Goal: Information Seeking & Learning: Find specific fact

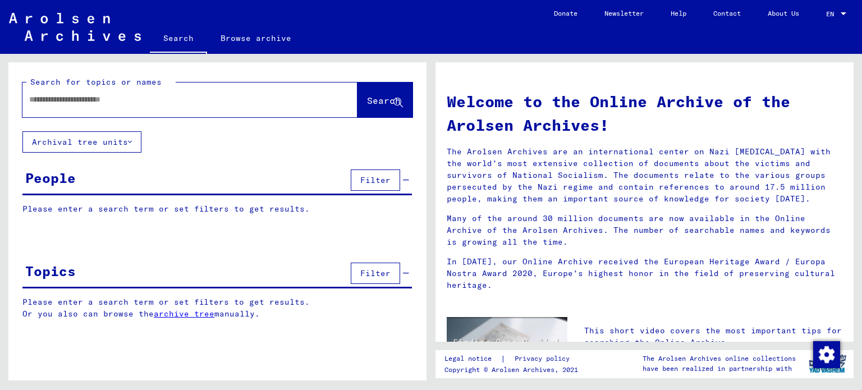
click at [193, 108] on div at bounding box center [172, 99] width 301 height 25
click at [190, 102] on input "text" at bounding box center [176, 100] width 295 height 12
type input "*"
type input "*******"
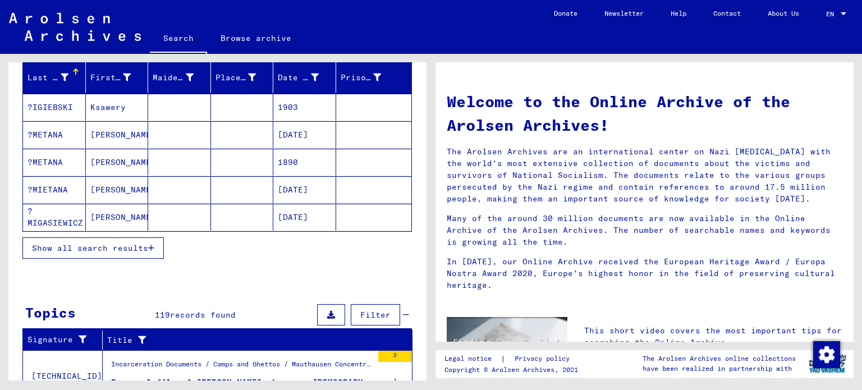
scroll to position [132, 0]
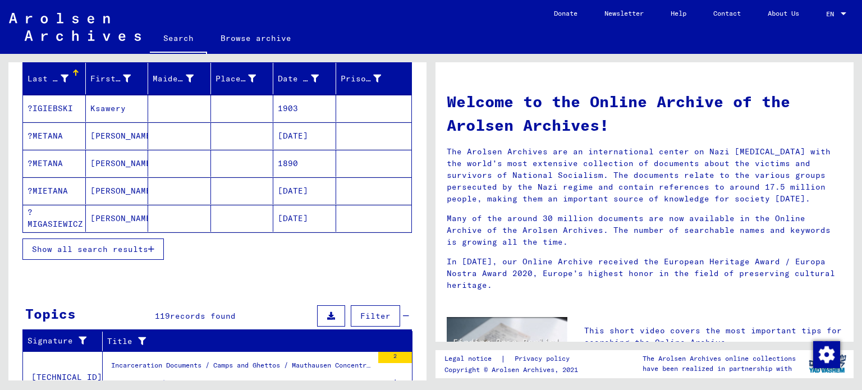
click at [148, 248] on span "Show all search results" at bounding box center [90, 249] width 116 height 10
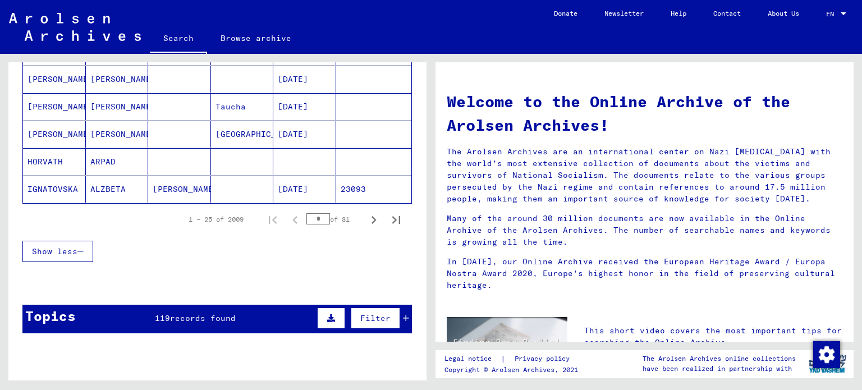
scroll to position [759, 0]
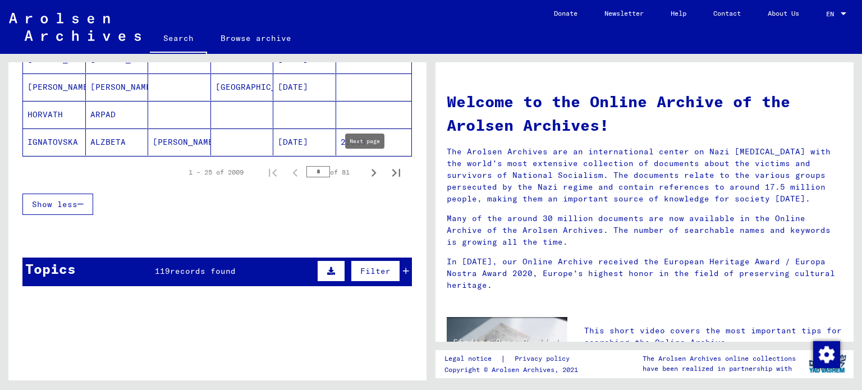
click at [366, 167] on icon "Next page" at bounding box center [374, 173] width 16 height 16
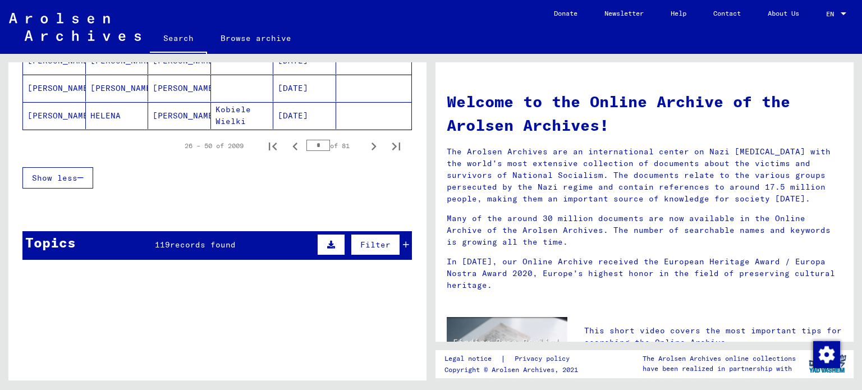
scroll to position [784, 0]
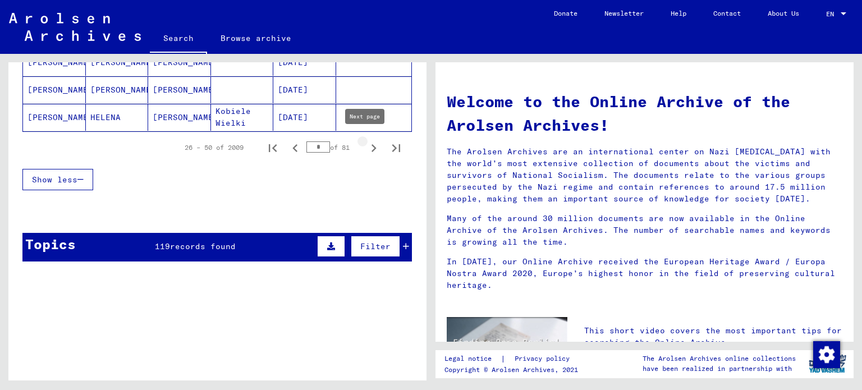
click at [366, 143] on icon "Next page" at bounding box center [374, 148] width 16 height 16
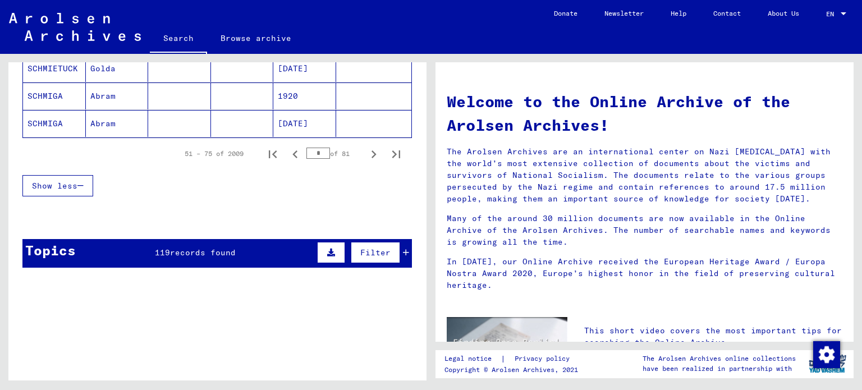
scroll to position [775, 0]
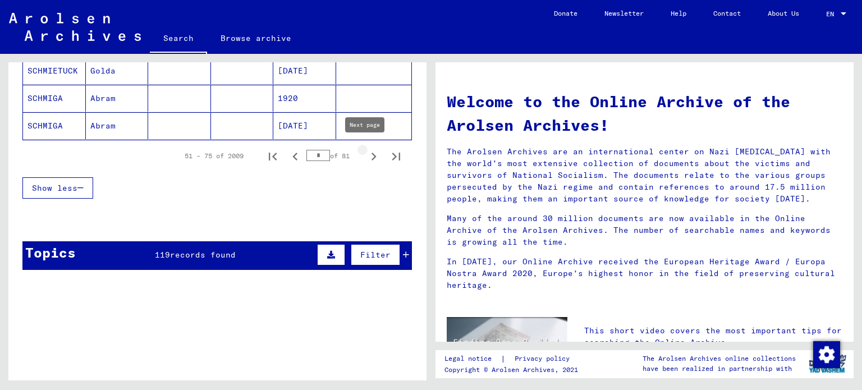
click at [368, 152] on icon "Next page" at bounding box center [374, 157] width 16 height 16
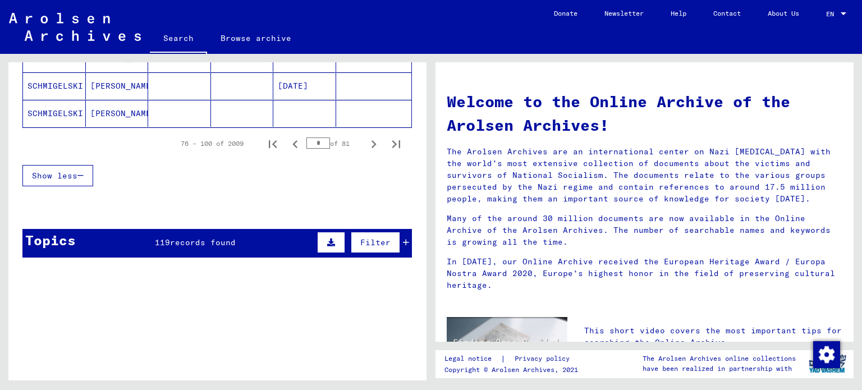
scroll to position [788, 0]
click at [369, 136] on icon "Next page" at bounding box center [374, 144] width 16 height 16
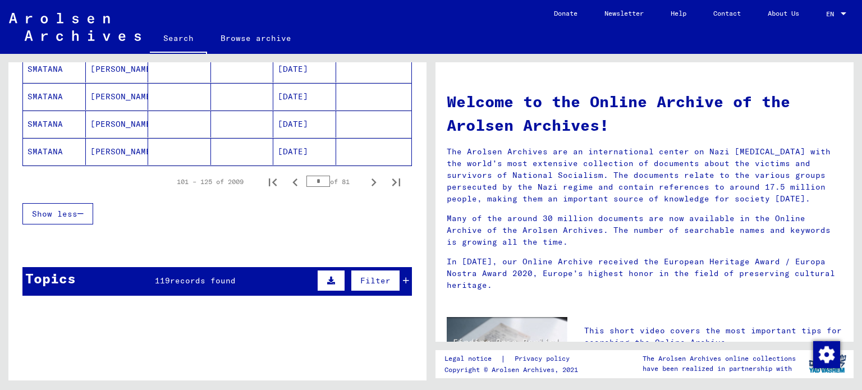
scroll to position [831, 0]
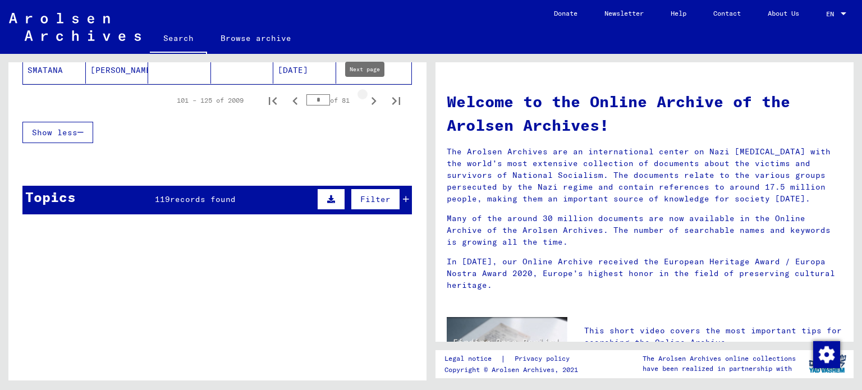
click at [368, 99] on icon "Next page" at bounding box center [374, 101] width 16 height 16
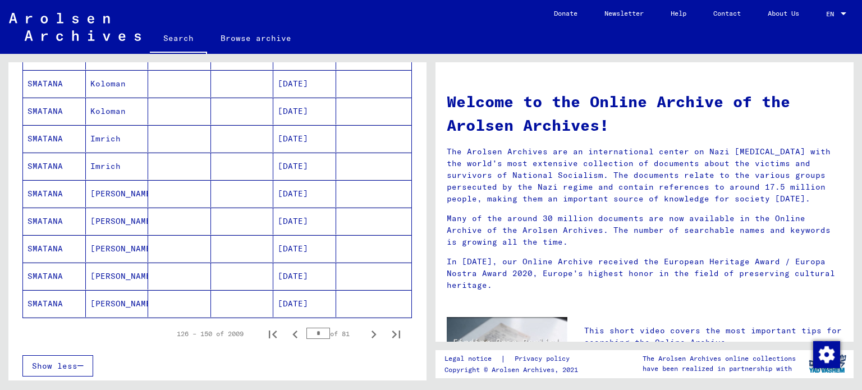
scroll to position [674, 0]
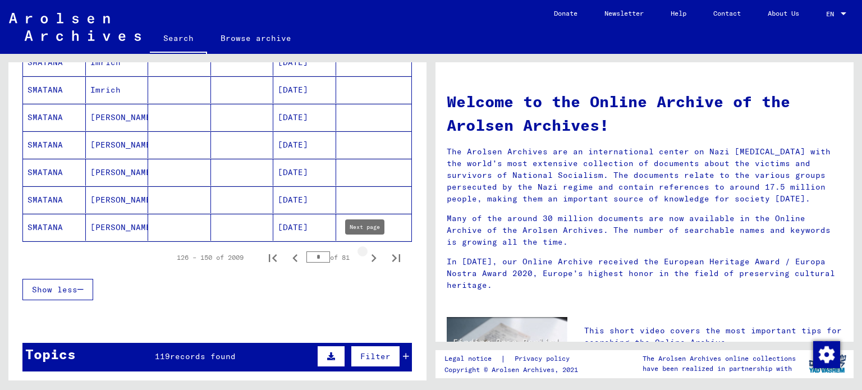
click at [366, 257] on icon "Next page" at bounding box center [374, 258] width 16 height 16
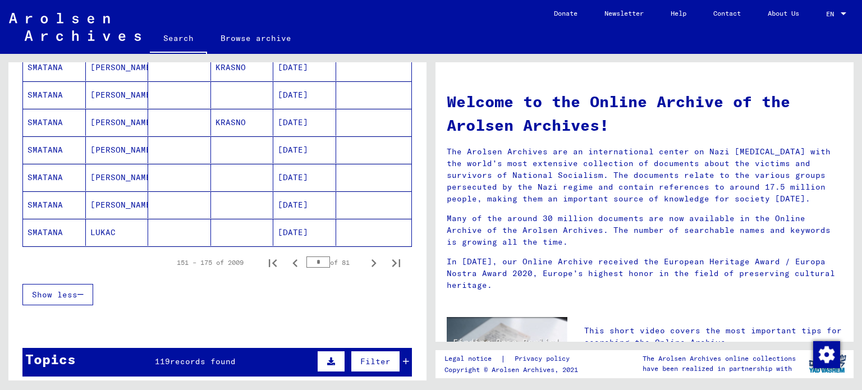
scroll to position [667, 0]
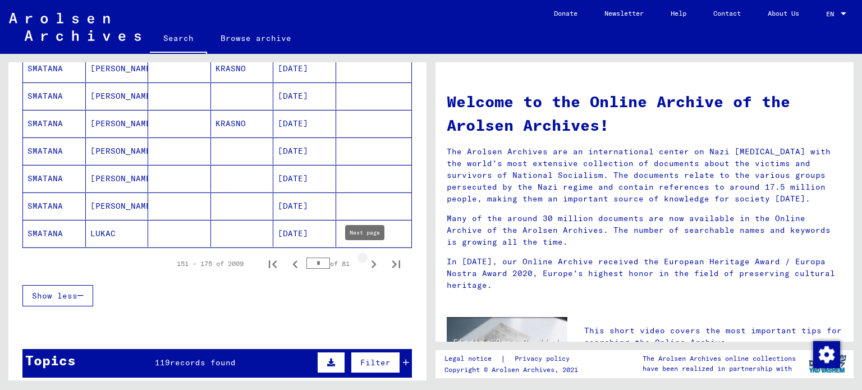
click at [372, 260] on icon "Next page" at bounding box center [374, 264] width 5 height 8
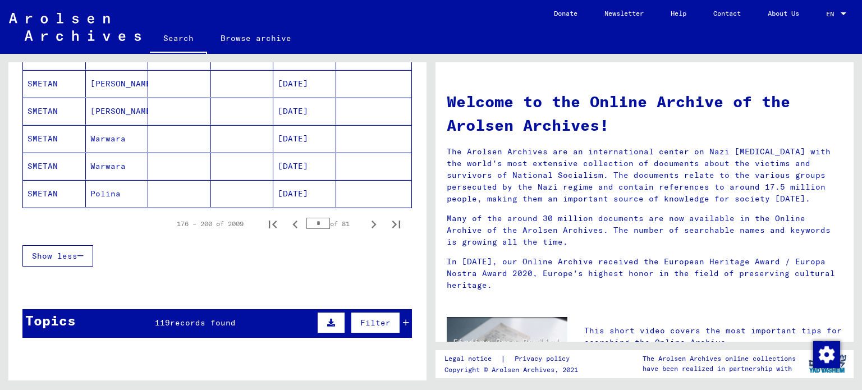
scroll to position [707, 0]
click at [368, 217] on icon "Next page" at bounding box center [374, 225] width 16 height 16
type input "*"
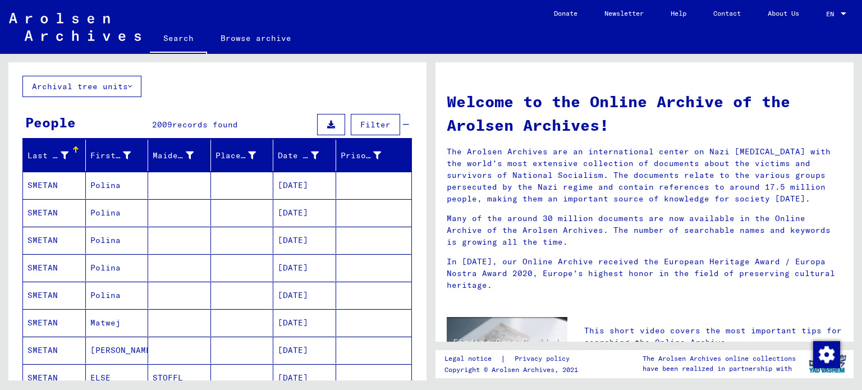
scroll to position [0, 0]
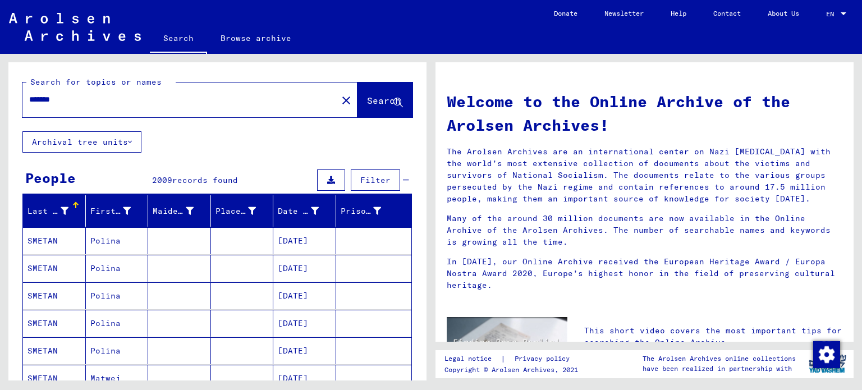
click at [211, 113] on div "******* close" at bounding box center [189, 100] width 335 height 35
click at [198, 97] on input "*******" at bounding box center [176, 100] width 295 height 12
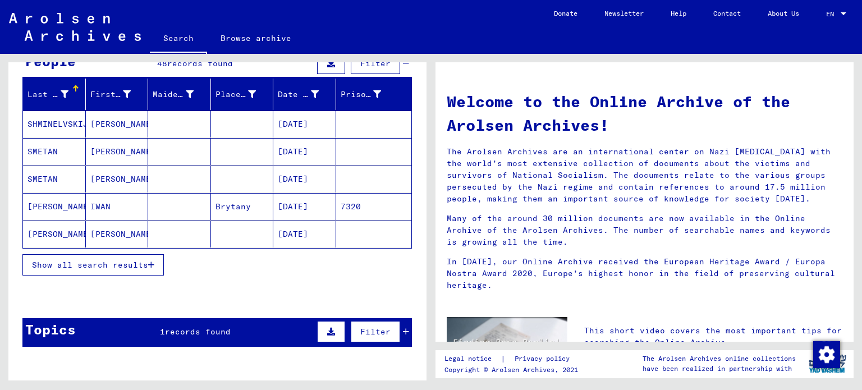
scroll to position [117, 0]
click at [226, 235] on mat-cell at bounding box center [242, 234] width 63 height 27
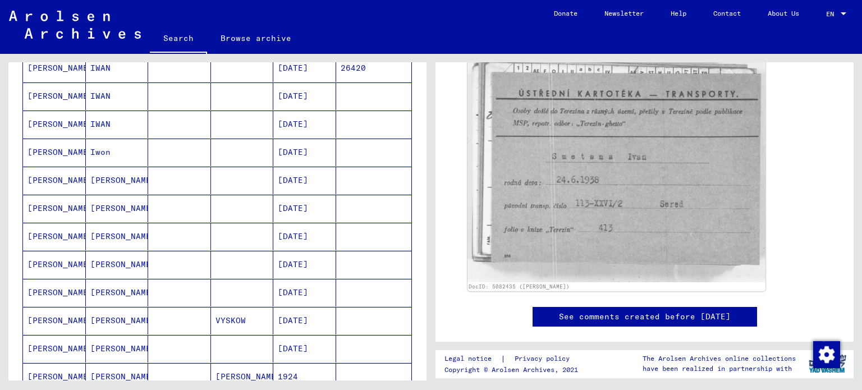
scroll to position [342, 0]
click at [292, 334] on mat-cell "[DATE]" at bounding box center [304, 348] width 63 height 28
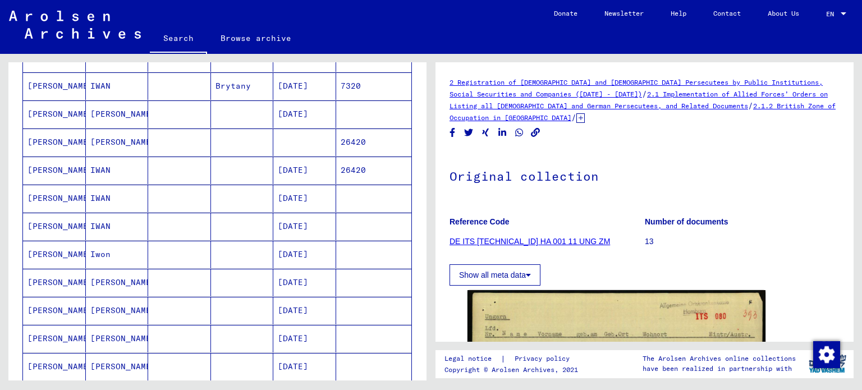
scroll to position [238, 0]
click at [200, 109] on mat-cell at bounding box center [179, 116] width 63 height 28
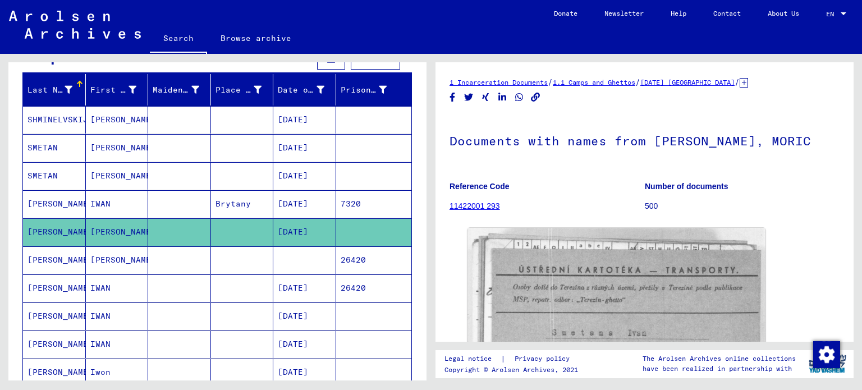
scroll to position [121, 0]
click at [296, 241] on mat-cell "[DATE]" at bounding box center [304, 232] width 63 height 28
click at [296, 252] on mat-cell at bounding box center [304, 260] width 63 height 28
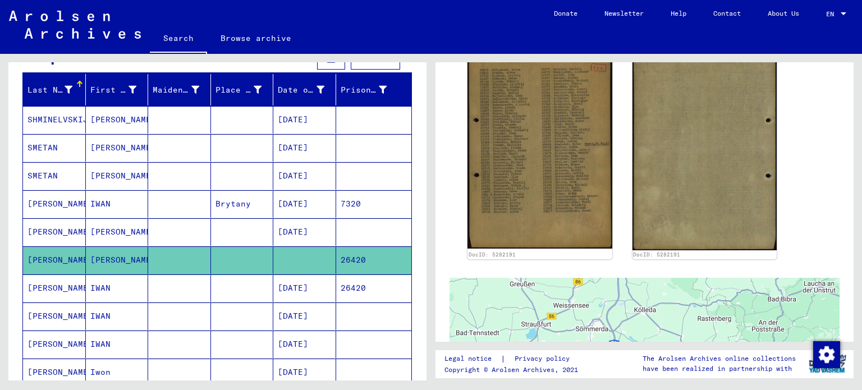
scroll to position [309, 0]
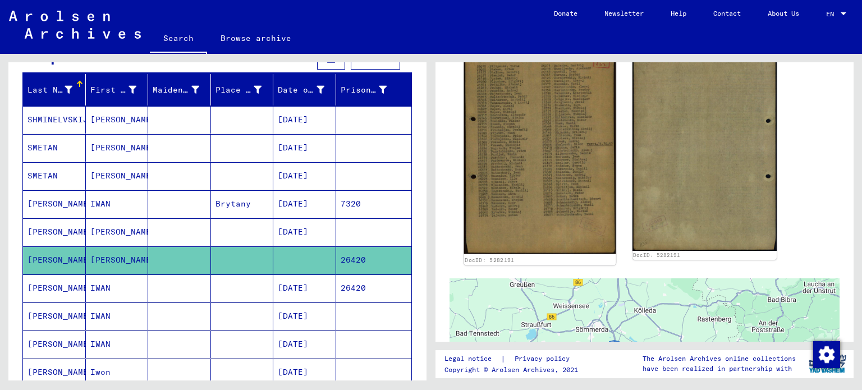
click at [530, 210] on img at bounding box center [540, 147] width 152 height 214
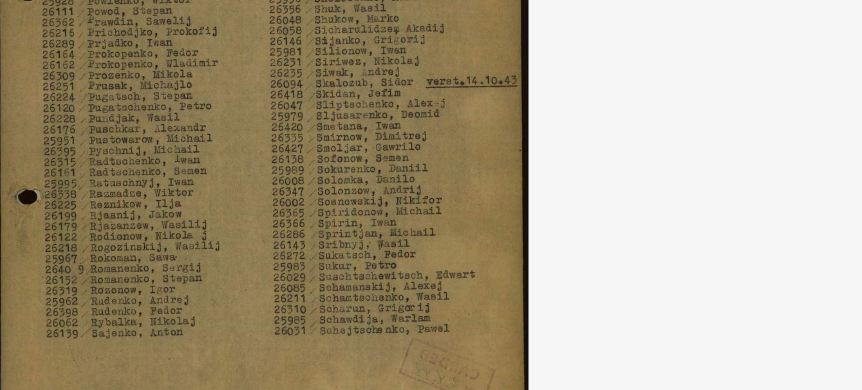
drag, startPoint x: 485, startPoint y: 187, endPoint x: 536, endPoint y: 223, distance: 62.4
click at [536, 223] on img at bounding box center [432, 167] width 614 height 278
drag, startPoint x: 411, startPoint y: 165, endPoint x: 416, endPoint y: 193, distance: 27.9
click at [416, 193] on img at bounding box center [432, 167] width 614 height 278
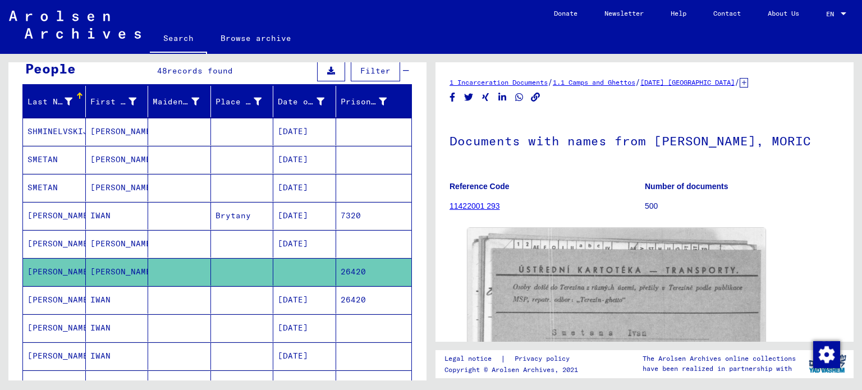
scroll to position [110, 0]
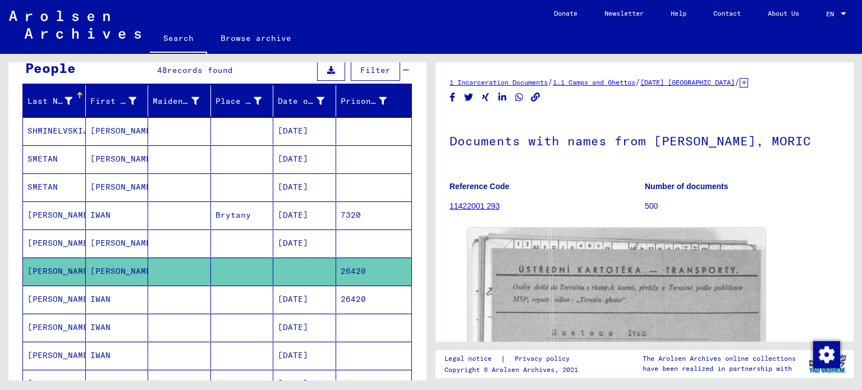
click at [237, 239] on mat-cell at bounding box center [242, 244] width 63 height 28
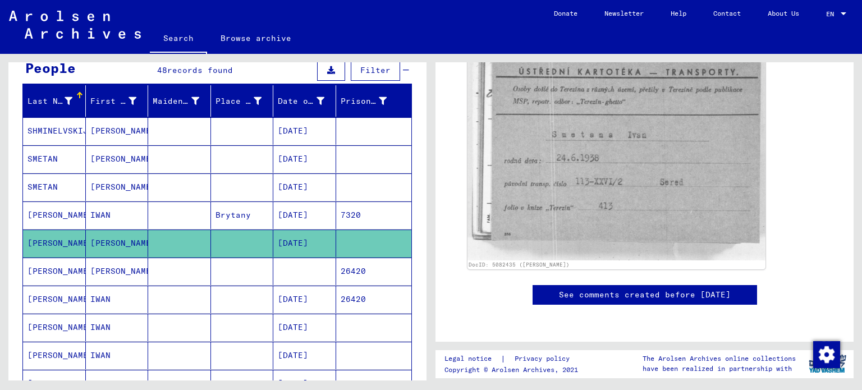
scroll to position [0, 0]
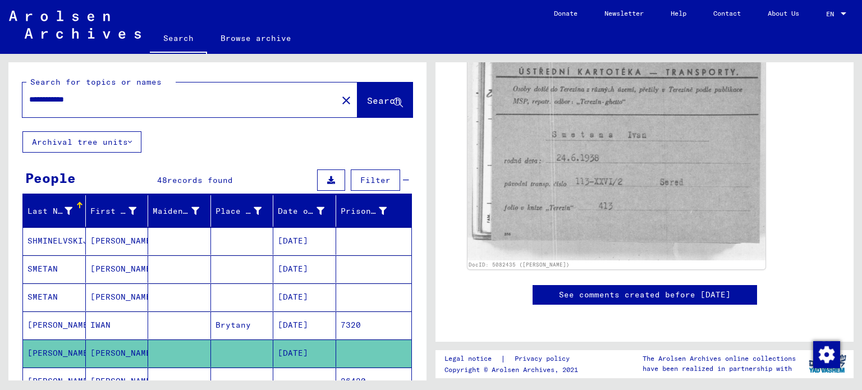
click at [202, 94] on input "**********" at bounding box center [179, 100] width 301 height 12
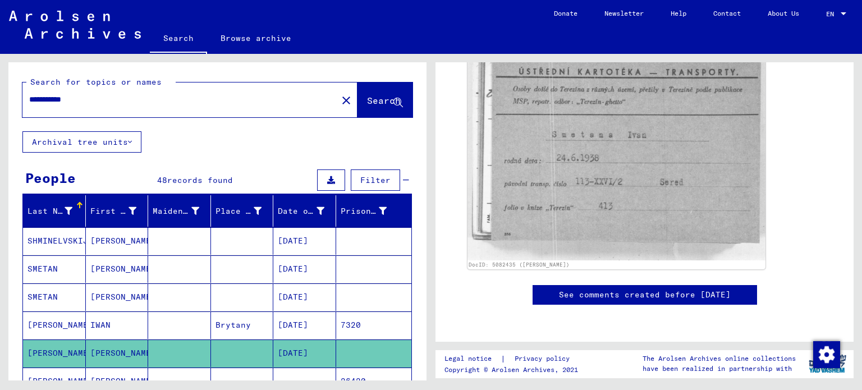
click at [202, 94] on input "**********" at bounding box center [179, 100] width 301 height 12
type input "*"
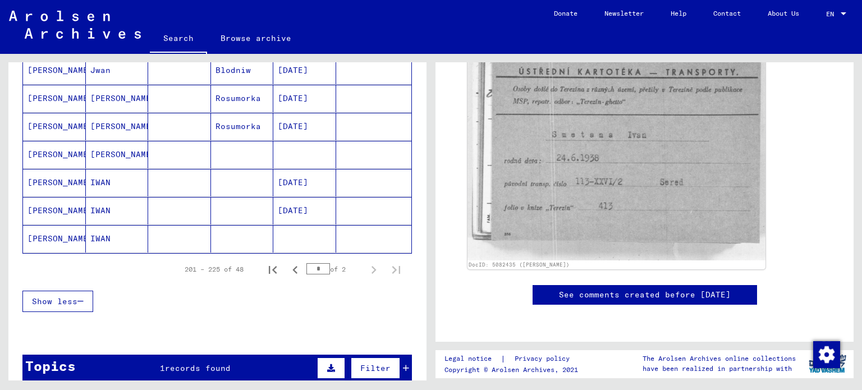
scroll to position [676, 0]
click at [287, 263] on icon "Previous page" at bounding box center [295, 270] width 16 height 16
type input "*"
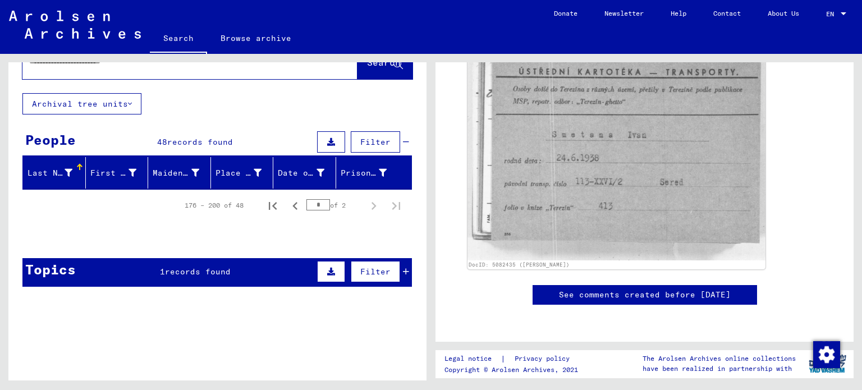
click at [204, 133] on div "People 48 records found Filter" at bounding box center [217, 143] width 390 height 29
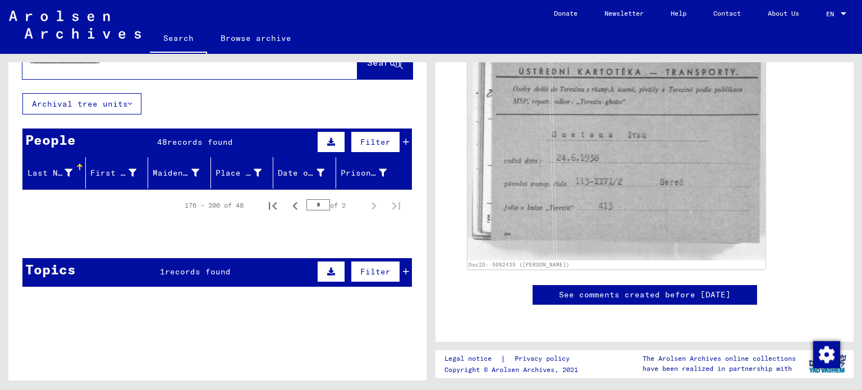
scroll to position [0, 0]
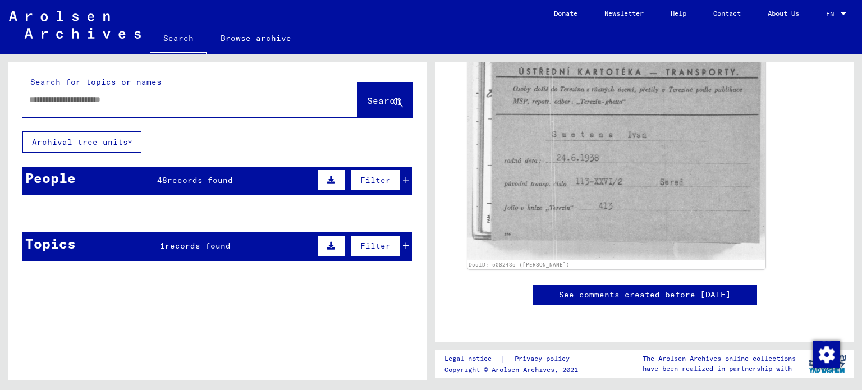
click at [191, 175] on div "48 records found" at bounding box center [195, 181] width 76 height 12
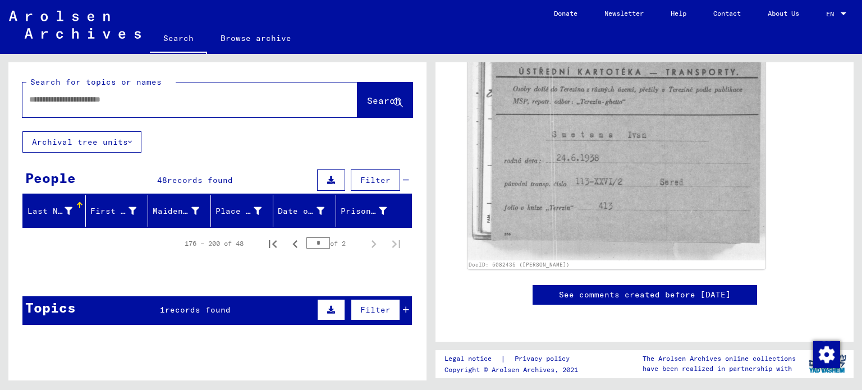
click at [121, 93] on div at bounding box center [176, 99] width 308 height 25
click at [96, 116] on div at bounding box center [189, 100] width 335 height 35
drag, startPoint x: 96, startPoint y: 116, endPoint x: 111, endPoint y: 107, distance: 17.6
click at [111, 107] on div at bounding box center [189, 100] width 335 height 35
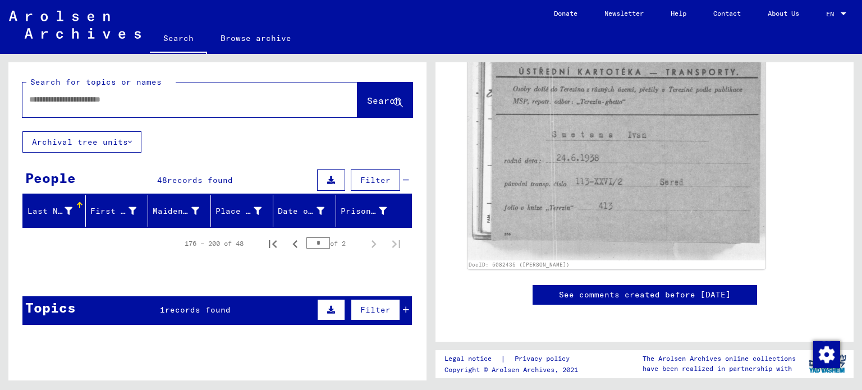
click at [111, 107] on div at bounding box center [176, 99] width 308 height 25
drag, startPoint x: 111, startPoint y: 107, endPoint x: 124, endPoint y: 100, distance: 14.6
click at [124, 100] on div at bounding box center [176, 99] width 308 height 25
click at [124, 100] on input "text" at bounding box center [179, 100] width 301 height 12
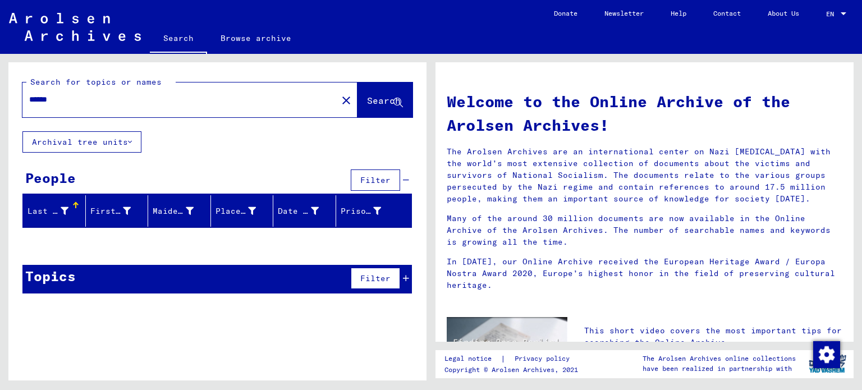
paste input "********"
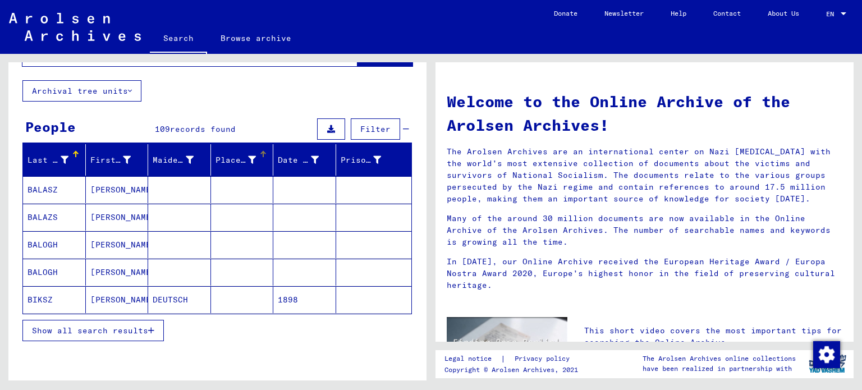
scroll to position [51, 0]
click at [106, 337] on button "Show all search results" at bounding box center [92, 330] width 141 height 21
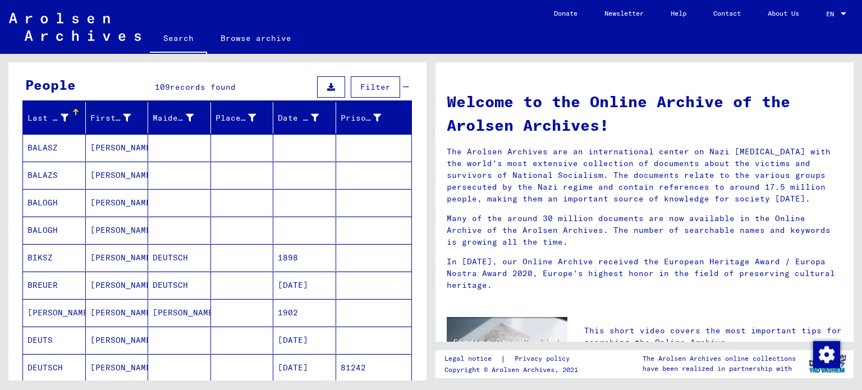
scroll to position [94, 0]
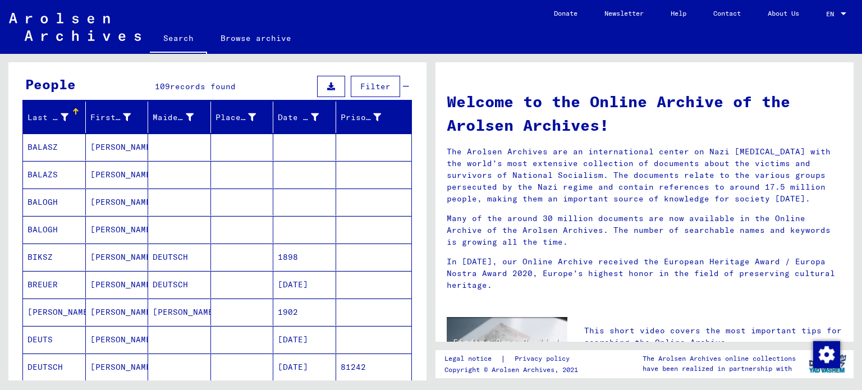
click at [155, 287] on mat-cell "DEUTSCH" at bounding box center [179, 284] width 63 height 27
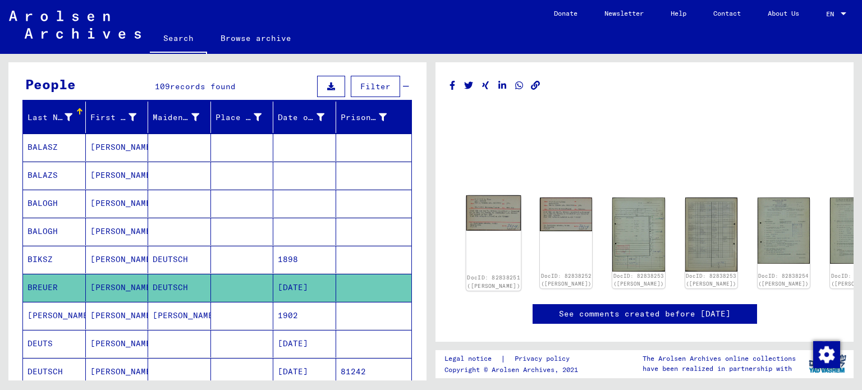
click at [490, 213] on img at bounding box center [493, 212] width 55 height 35
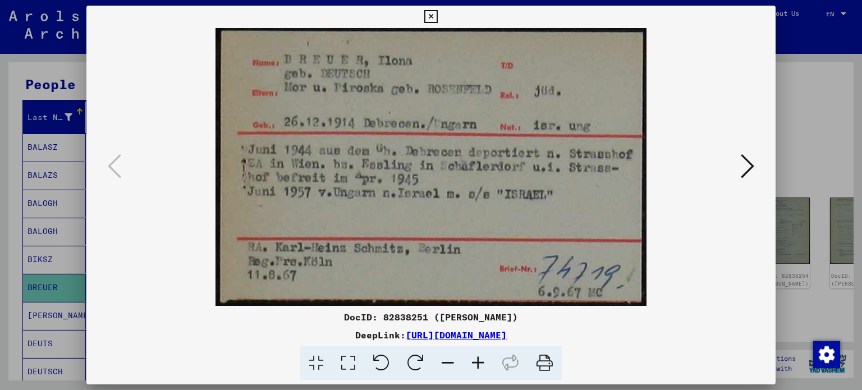
click at [754, 175] on button at bounding box center [748, 167] width 20 height 32
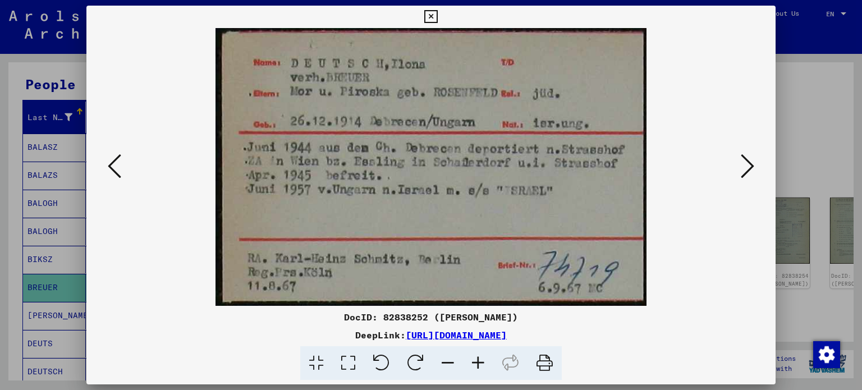
click at [754, 175] on button at bounding box center [748, 167] width 20 height 32
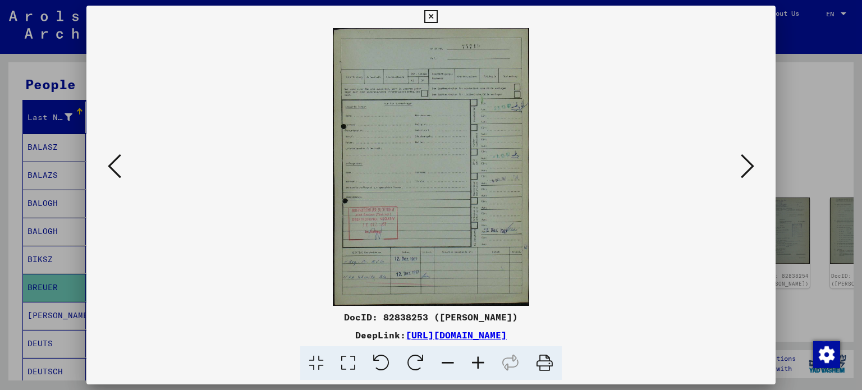
click at [754, 175] on button at bounding box center [748, 167] width 20 height 32
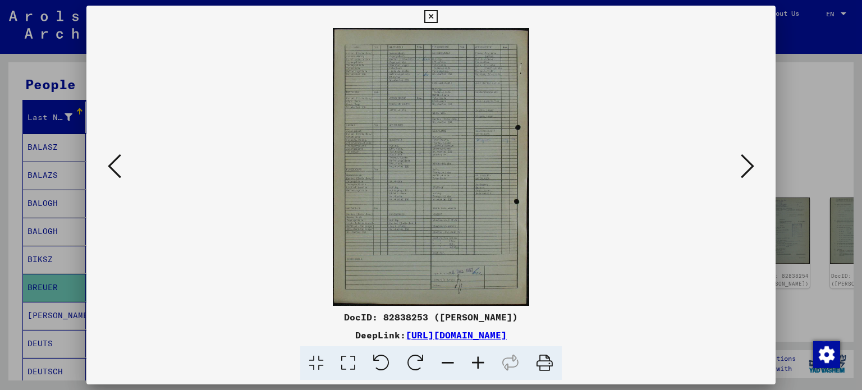
click at [754, 175] on button at bounding box center [748, 167] width 20 height 32
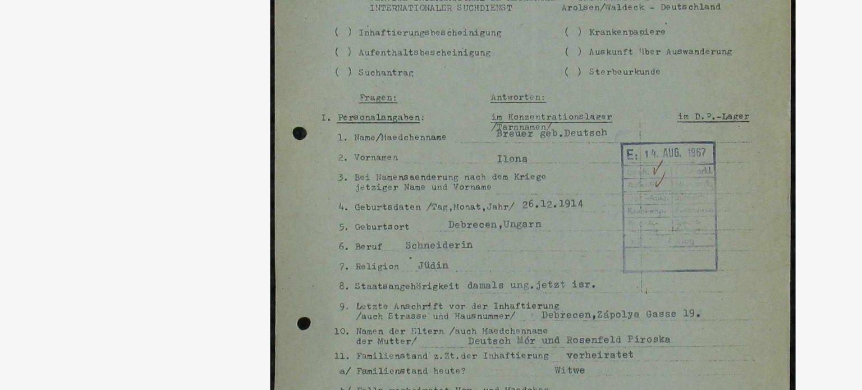
drag, startPoint x: 411, startPoint y: 148, endPoint x: 399, endPoint y: 196, distance: 49.7
click at [399, 196] on img at bounding box center [432, 167] width 614 height 278
drag, startPoint x: 399, startPoint y: 196, endPoint x: 397, endPoint y: 229, distance: 32.6
click at [397, 229] on img at bounding box center [432, 167] width 614 height 278
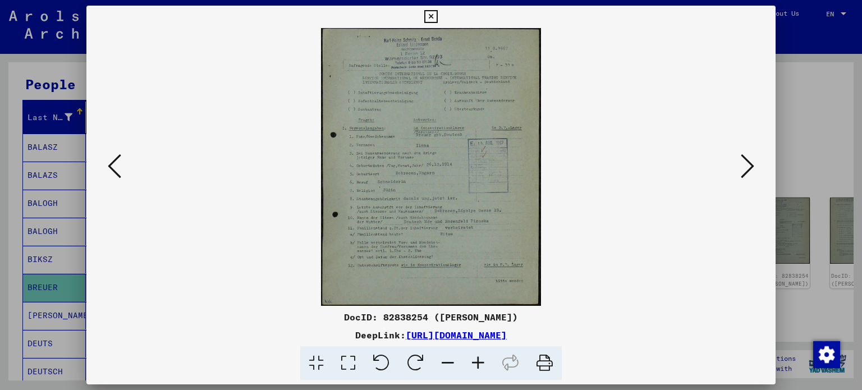
click at [744, 172] on icon at bounding box center [747, 166] width 13 height 27
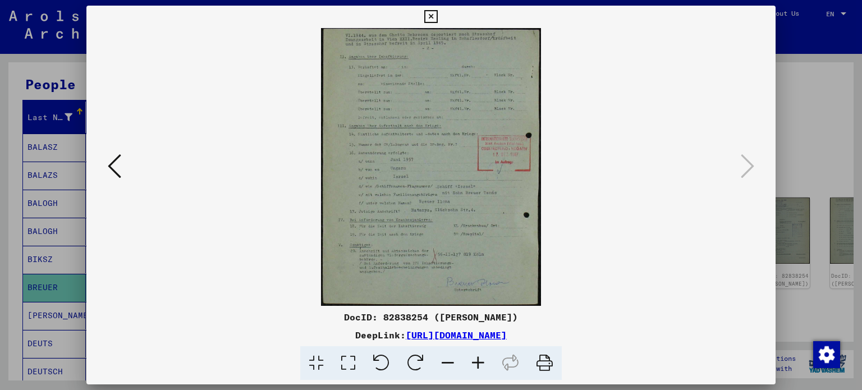
click at [30, 139] on div at bounding box center [431, 195] width 862 height 390
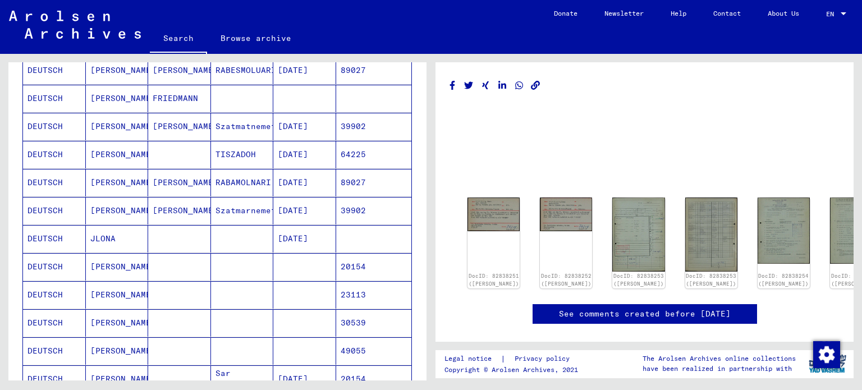
scroll to position [458, 0]
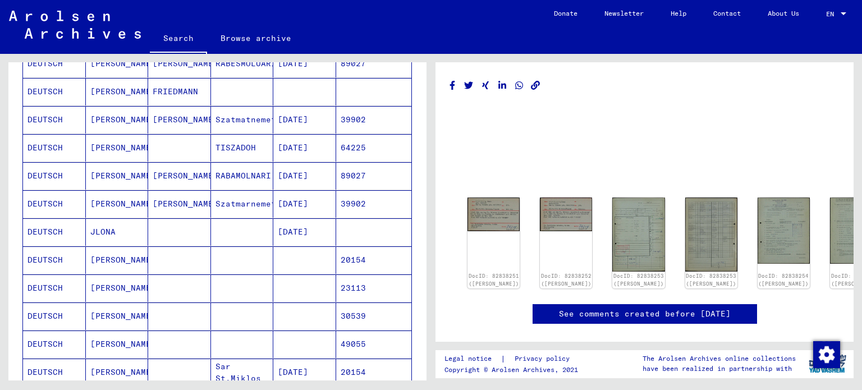
click at [205, 258] on mat-cell at bounding box center [179, 260] width 63 height 28
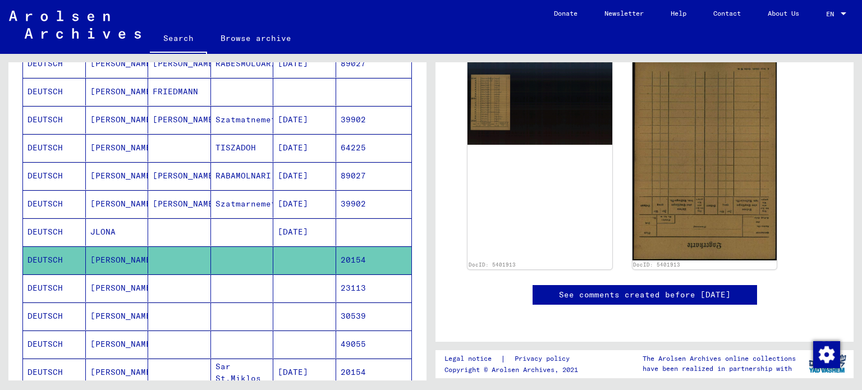
scroll to position [62, 0]
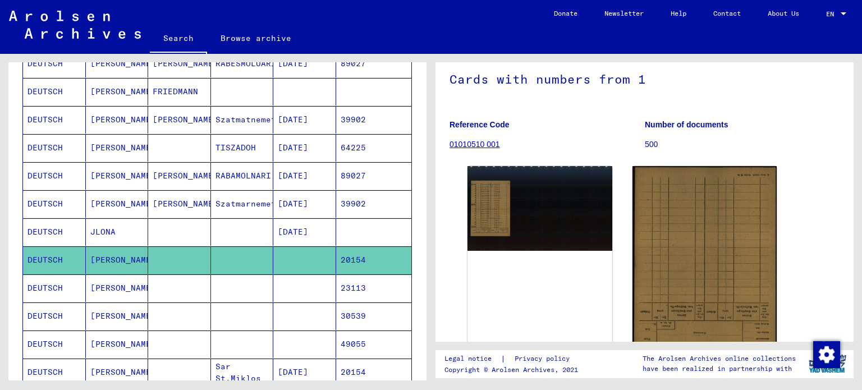
click at [193, 274] on mat-cell at bounding box center [179, 288] width 63 height 28
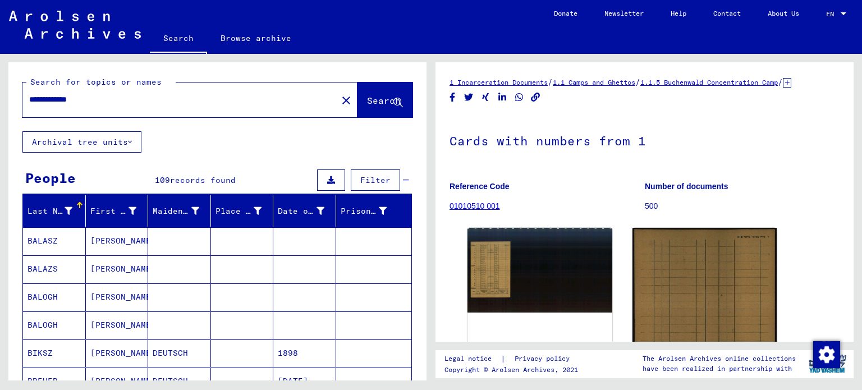
click at [78, 97] on input "**********" at bounding box center [179, 100] width 301 height 12
type input "**********"
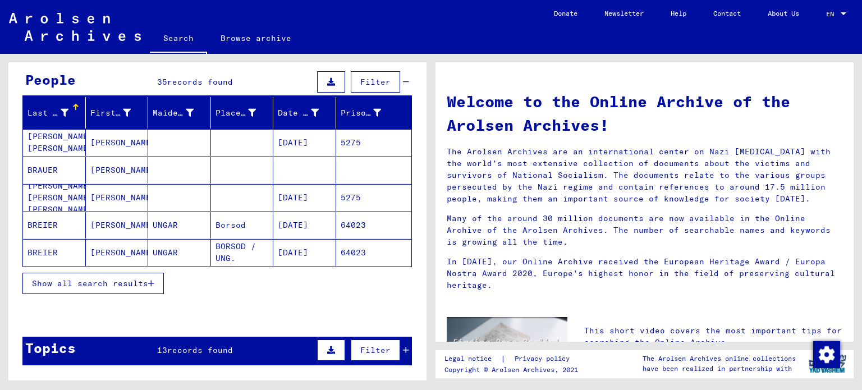
scroll to position [99, 0]
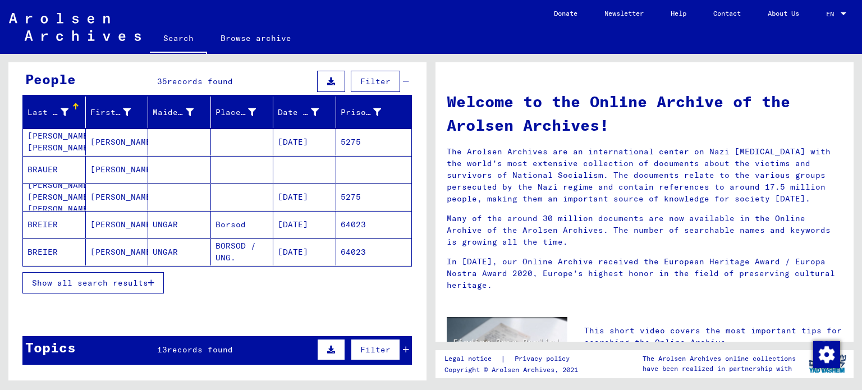
click at [139, 140] on mat-cell "[PERSON_NAME]" at bounding box center [117, 142] width 63 height 27
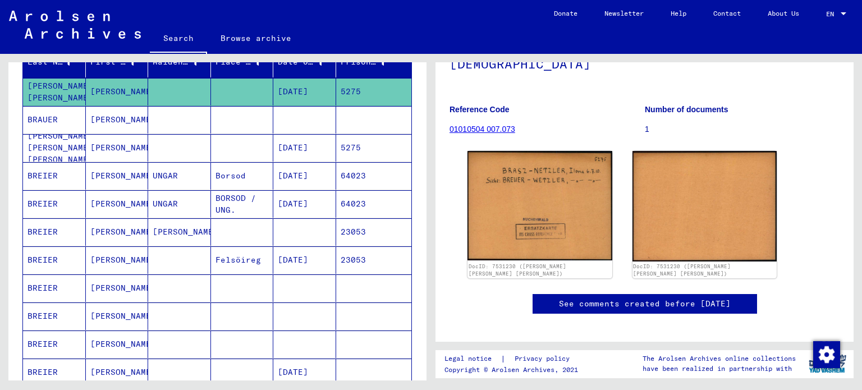
scroll to position [146, 0]
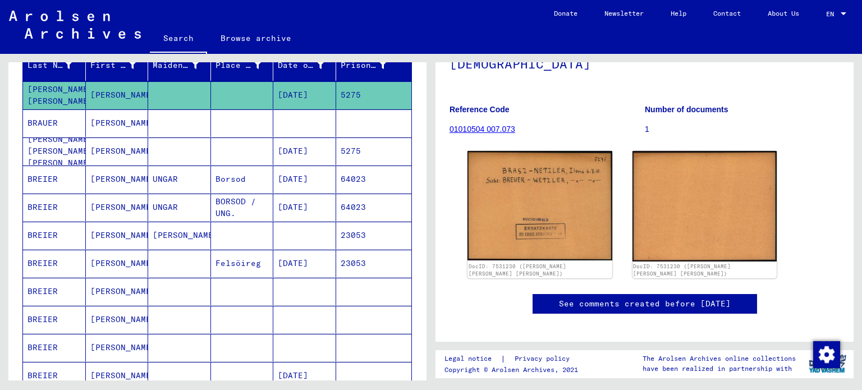
click at [184, 117] on mat-cell at bounding box center [179, 123] width 63 height 28
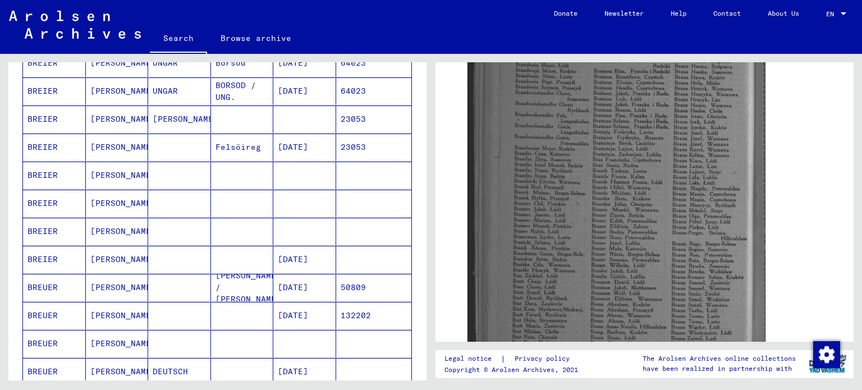
scroll to position [264, 0]
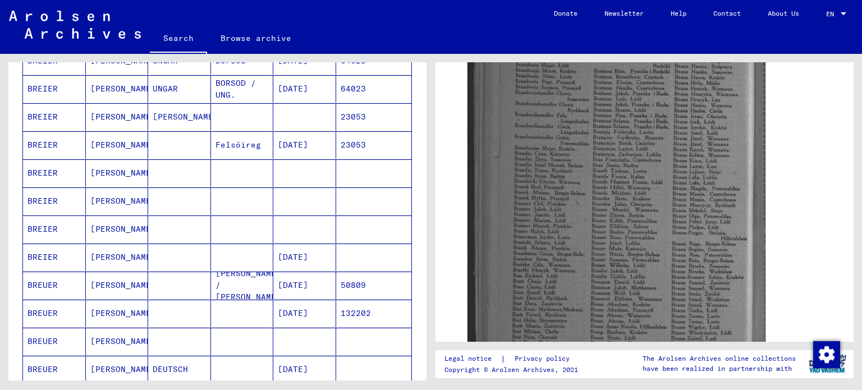
click at [211, 141] on mat-cell "Felsöireg" at bounding box center [242, 145] width 63 height 28
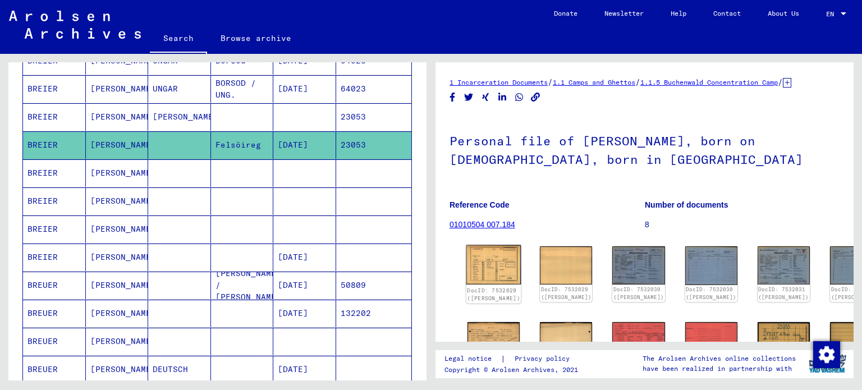
click at [489, 277] on img at bounding box center [493, 264] width 55 height 39
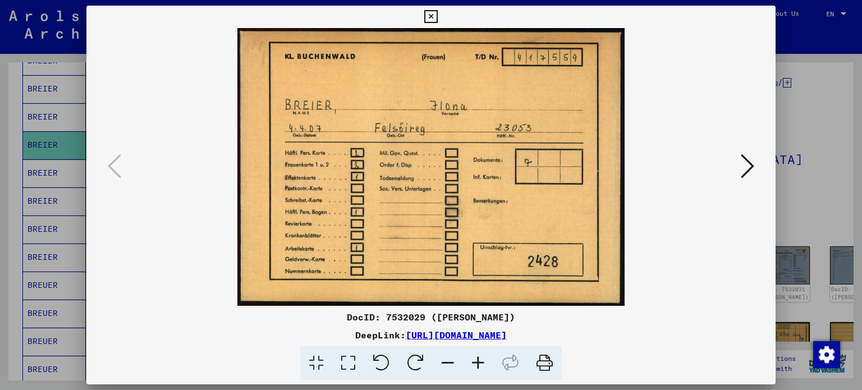
click at [749, 168] on icon at bounding box center [747, 166] width 13 height 27
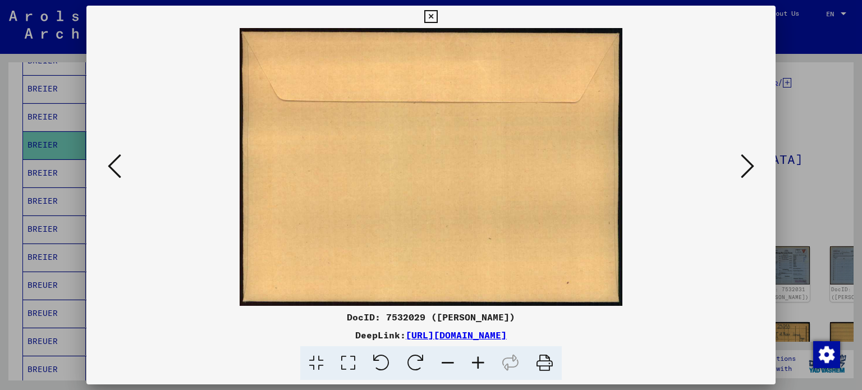
click at [749, 168] on icon at bounding box center [747, 166] width 13 height 27
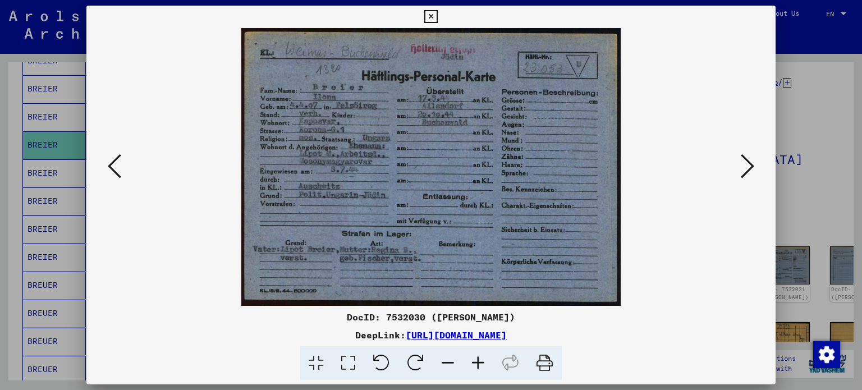
click at [808, 162] on div at bounding box center [431, 195] width 862 height 390
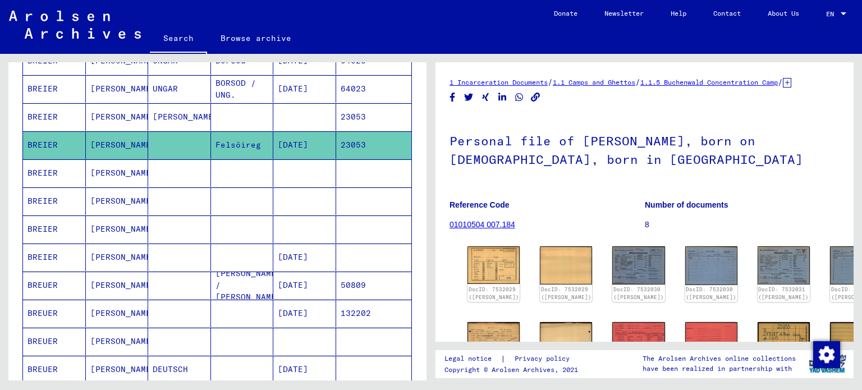
click at [273, 171] on mat-cell at bounding box center [304, 173] width 63 height 28
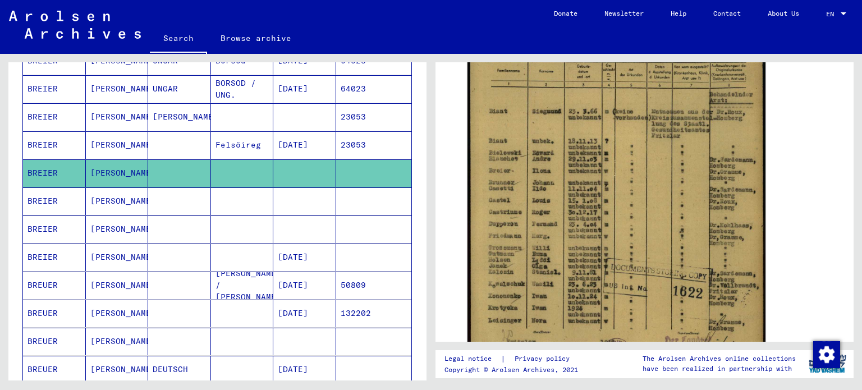
scroll to position [287, 0]
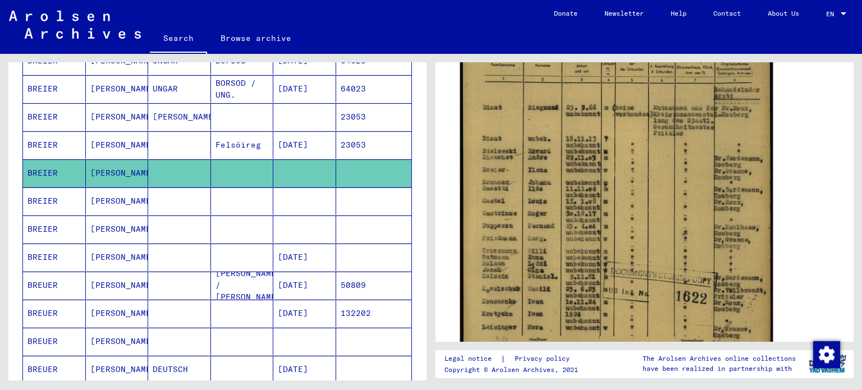
click at [607, 262] on img at bounding box center [616, 182] width 313 height 434
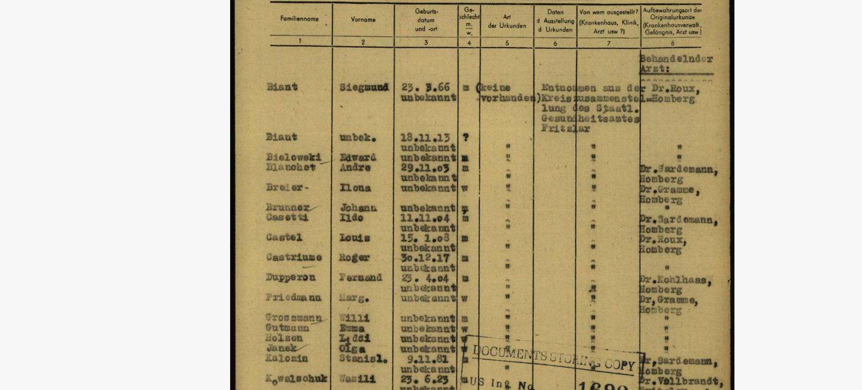
drag, startPoint x: 397, startPoint y: 140, endPoint x: 408, endPoint y: 98, distance: 43.3
click at [408, 98] on img at bounding box center [431, 167] width 690 height 278
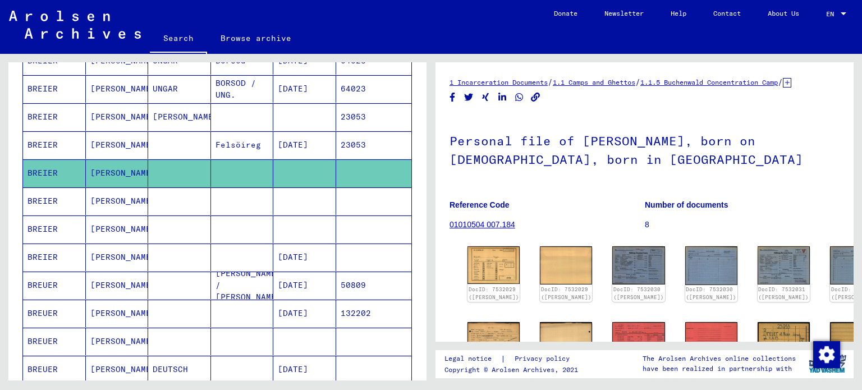
click at [221, 190] on mat-cell at bounding box center [242, 201] width 63 height 28
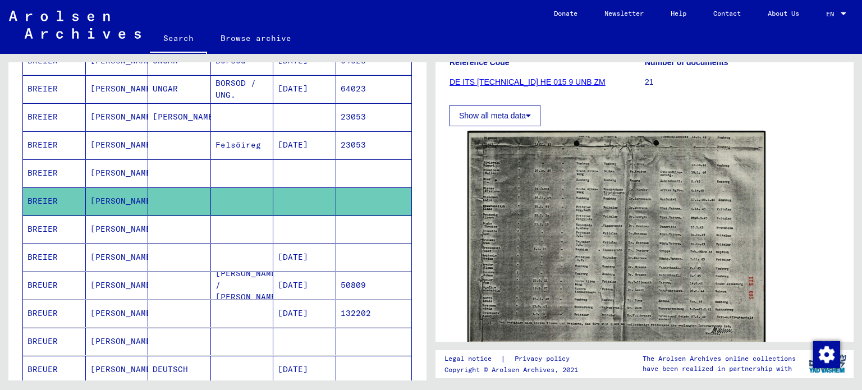
scroll to position [159, 0]
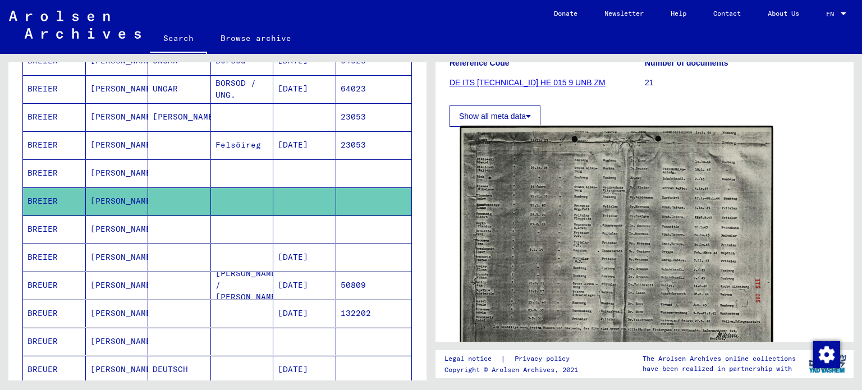
click at [561, 240] on img at bounding box center [616, 238] width 313 height 224
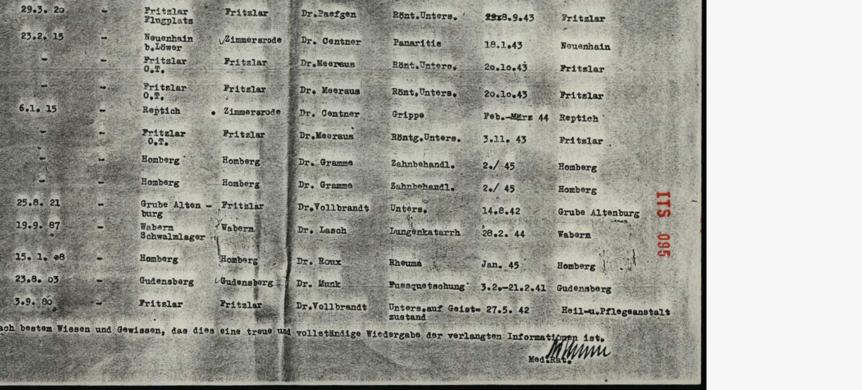
drag, startPoint x: 478, startPoint y: 210, endPoint x: 528, endPoint y: 236, distance: 55.7
click at [505, 226] on img at bounding box center [431, 167] width 690 height 278
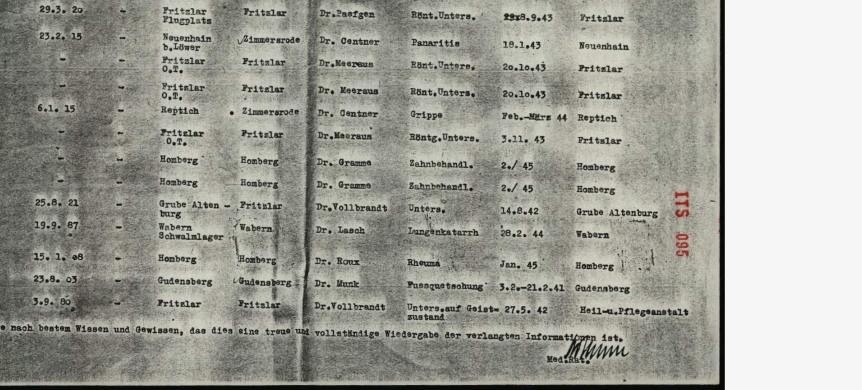
drag, startPoint x: 524, startPoint y: 239, endPoint x: 601, endPoint y: 231, distance: 77.3
click at [601, 231] on img at bounding box center [431, 167] width 690 height 278
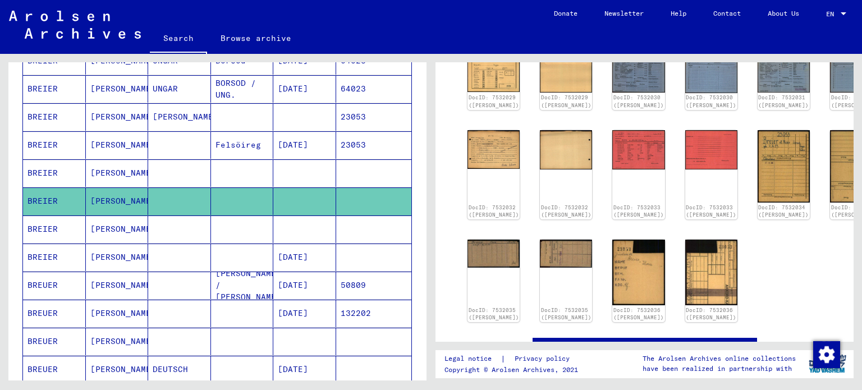
scroll to position [199, 0]
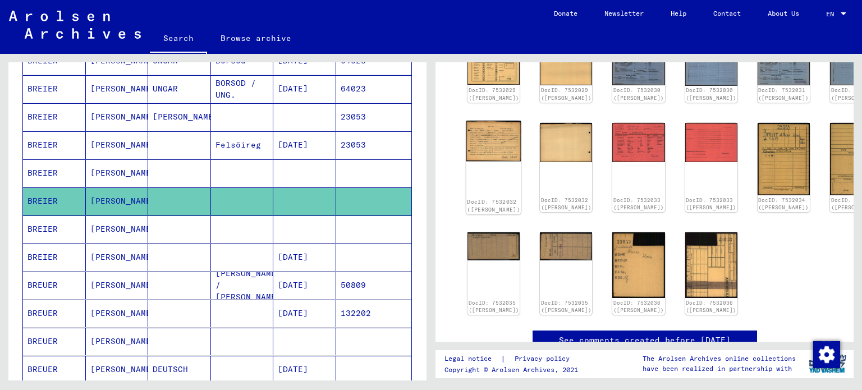
click at [490, 172] on div "DocID: 7532032 ([PERSON_NAME])" at bounding box center [493, 168] width 55 height 94
click at [473, 159] on img at bounding box center [493, 141] width 55 height 41
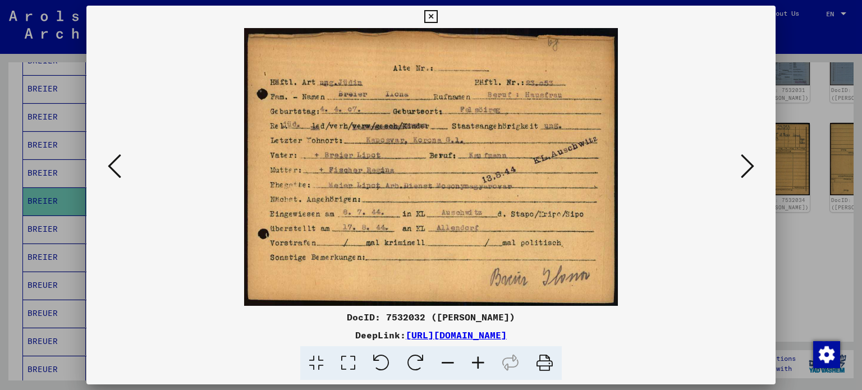
click at [815, 149] on div at bounding box center [431, 195] width 862 height 390
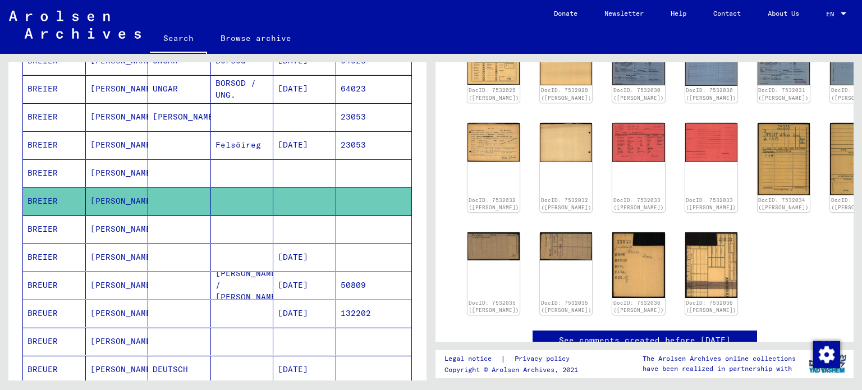
click at [195, 225] on mat-cell at bounding box center [179, 230] width 63 height 28
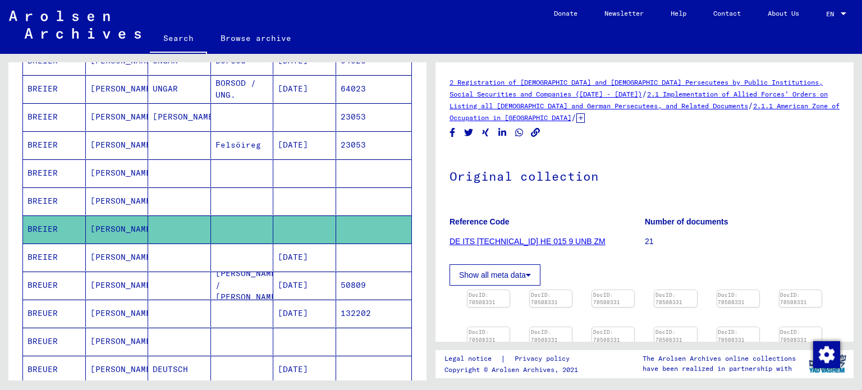
scroll to position [183, 0]
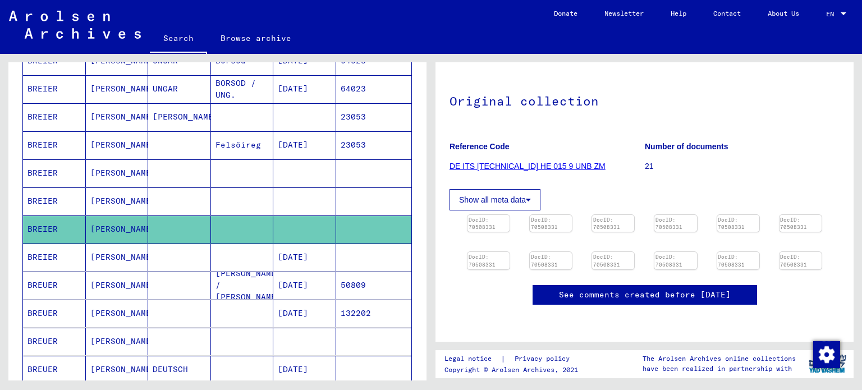
click at [171, 255] on mat-cell at bounding box center [179, 258] width 63 height 28
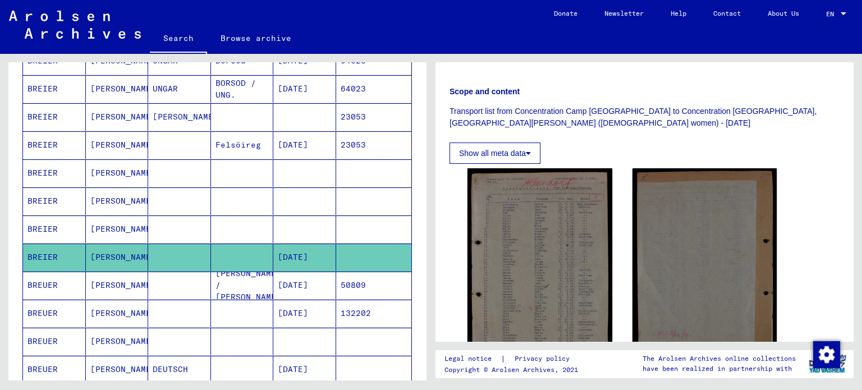
scroll to position [300, 0]
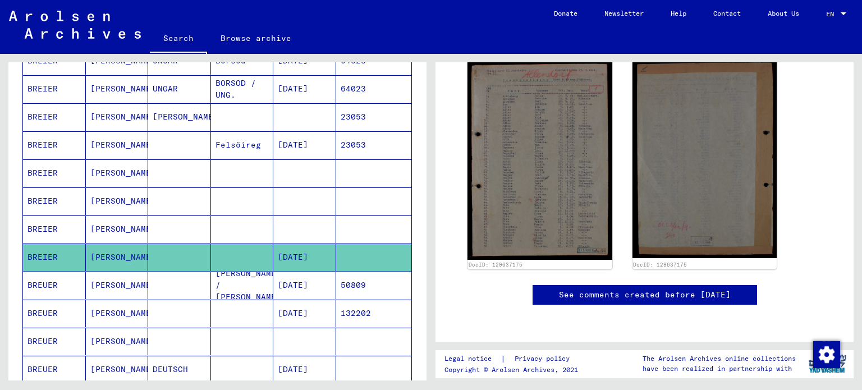
click at [253, 281] on mat-cell "[PERSON_NAME] / [PERSON_NAME]." at bounding box center [242, 286] width 63 height 28
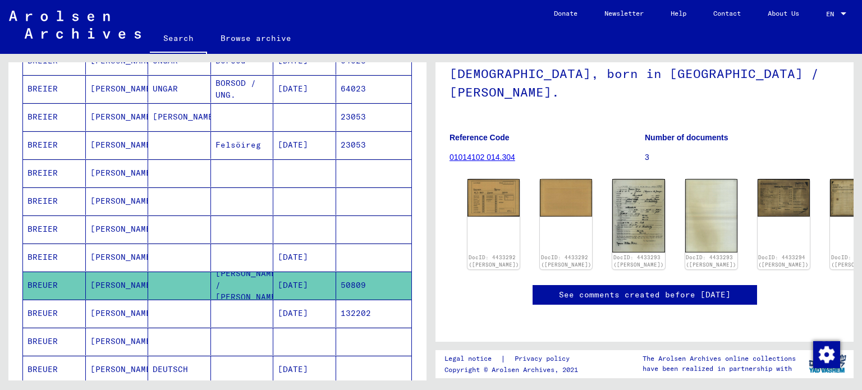
scroll to position [94, 0]
click at [616, 186] on img at bounding box center [638, 215] width 55 height 77
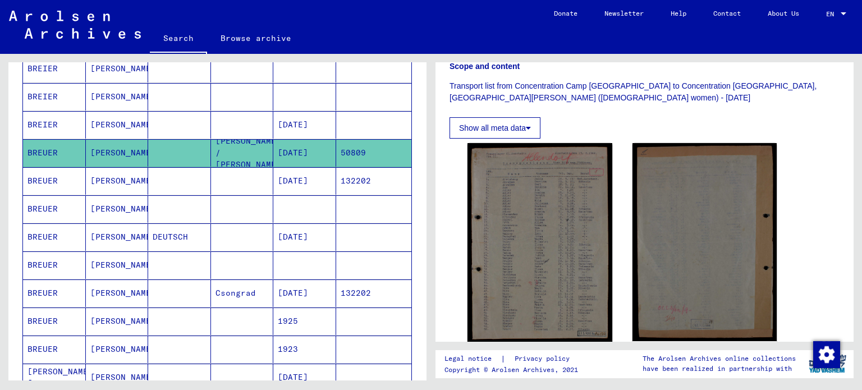
scroll to position [402, 0]
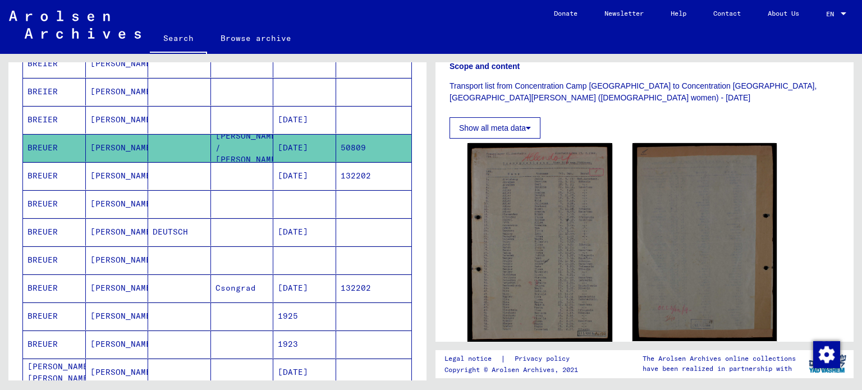
click at [185, 167] on mat-cell at bounding box center [179, 176] width 63 height 28
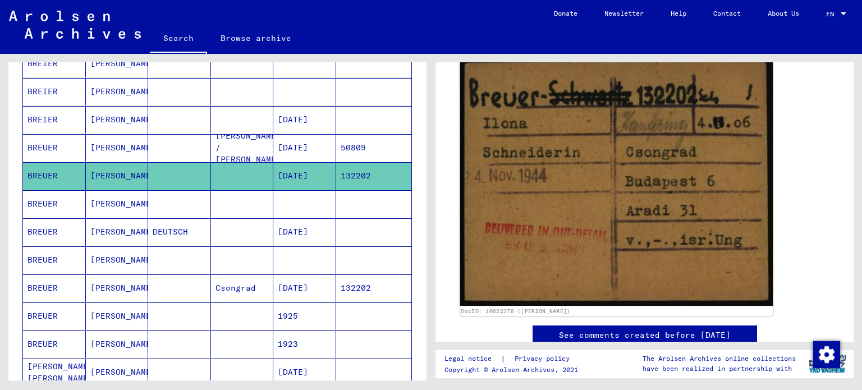
scroll to position [163, 0]
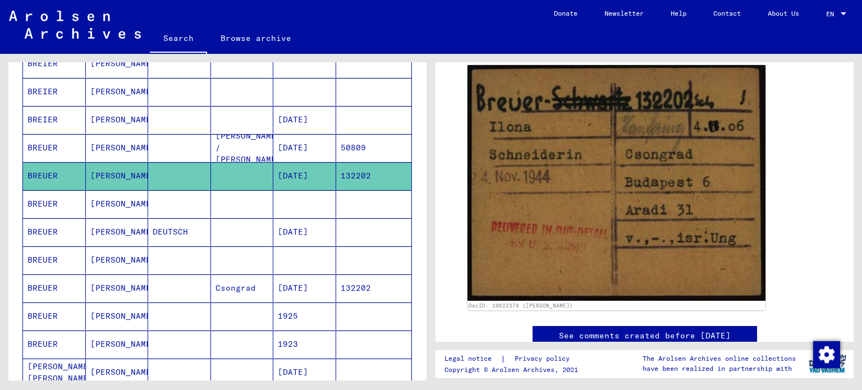
click at [276, 192] on mat-cell at bounding box center [304, 204] width 63 height 28
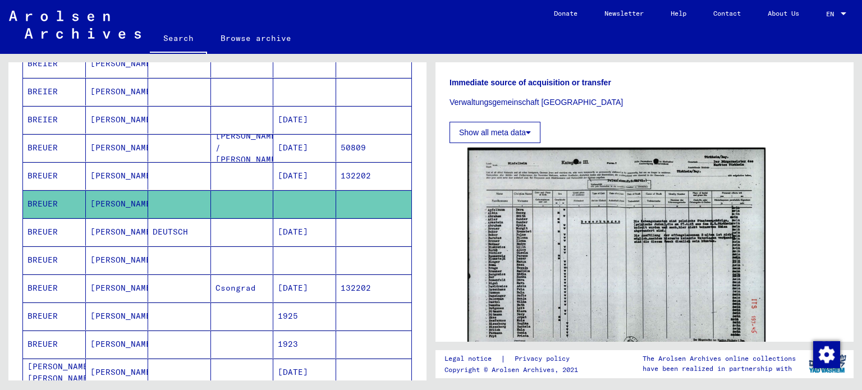
scroll to position [287, 0]
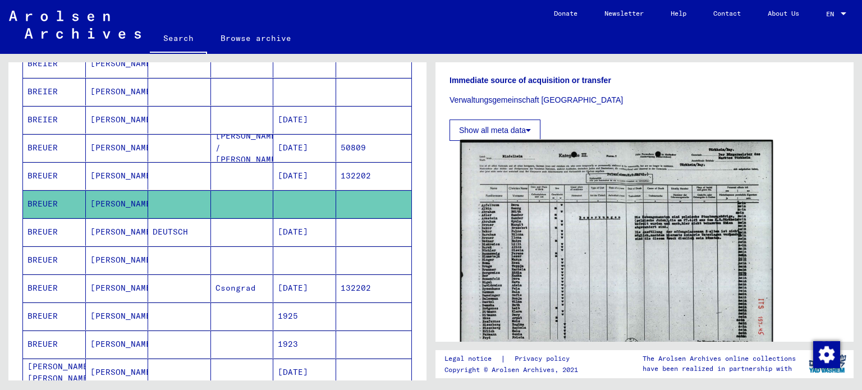
click at [523, 208] on img at bounding box center [616, 252] width 313 height 224
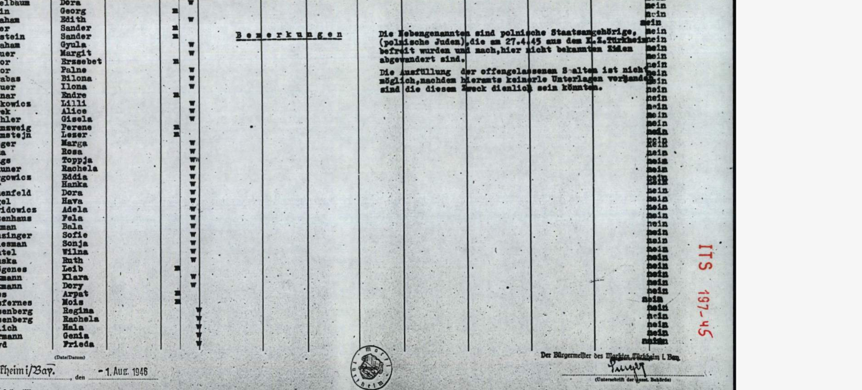
drag, startPoint x: 438, startPoint y: 205, endPoint x: 530, endPoint y: 161, distance: 102.2
click at [530, 161] on img at bounding box center [431, 167] width 690 height 278
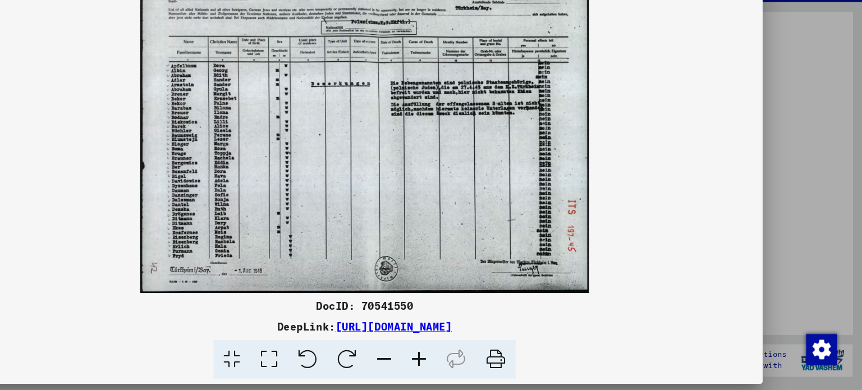
scroll to position [0, 0]
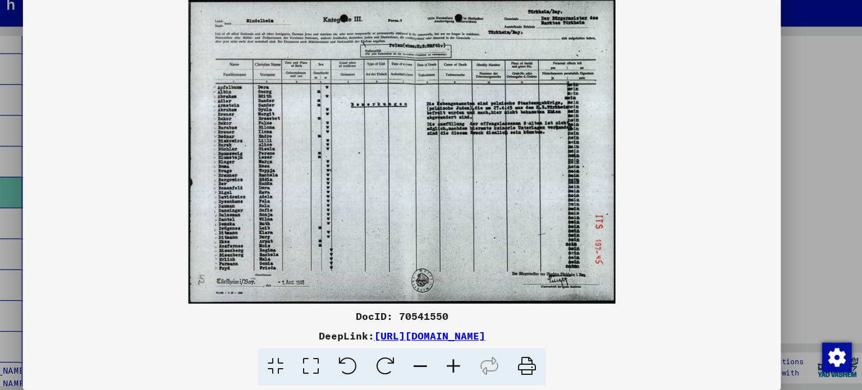
click at [791, 111] on div at bounding box center [431, 195] width 862 height 390
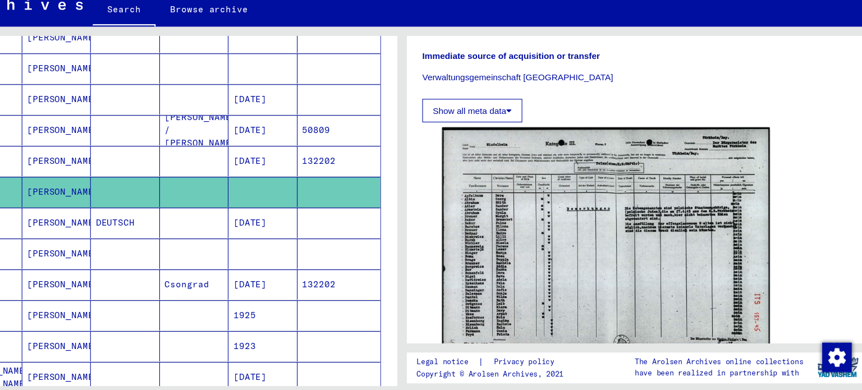
click at [247, 238] on mat-cell at bounding box center [242, 232] width 63 height 28
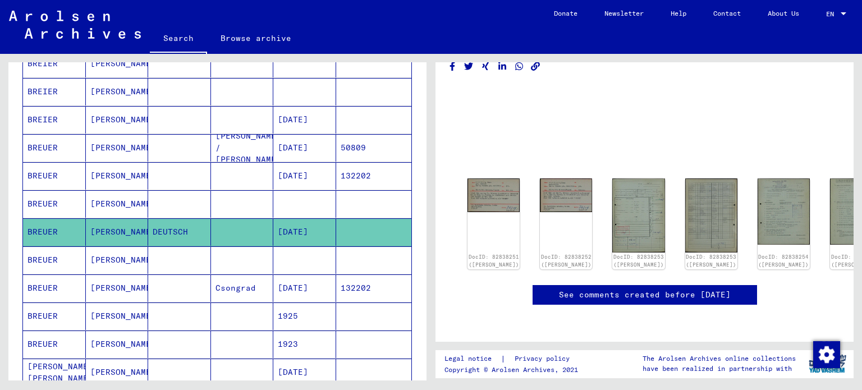
click at [166, 274] on mat-cell at bounding box center [179, 288] width 63 height 28
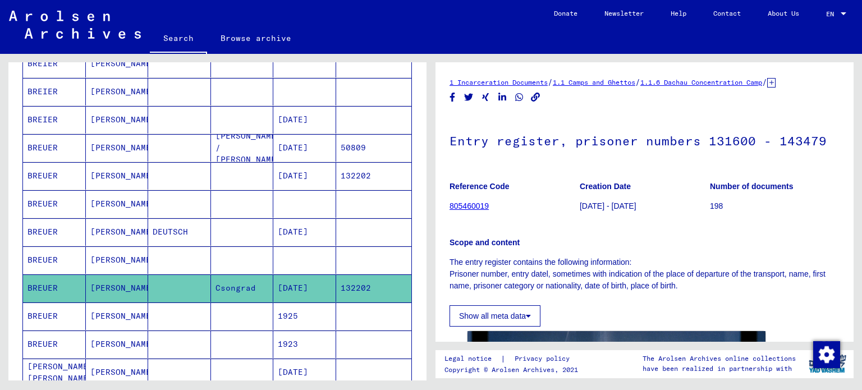
click at [155, 255] on mat-cell at bounding box center [179, 260] width 63 height 28
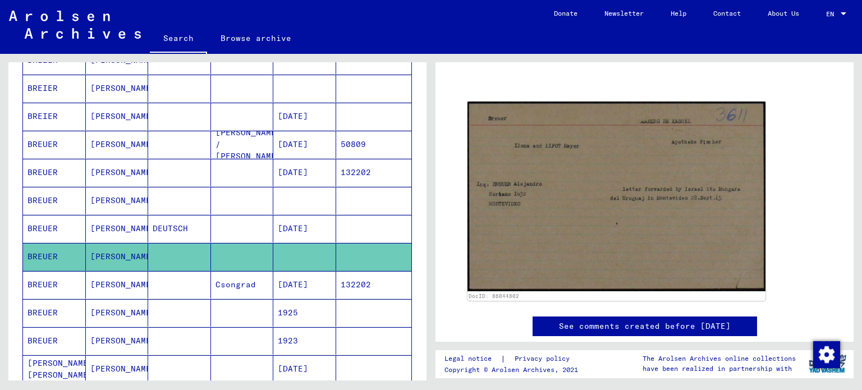
click at [130, 289] on mat-cell "[PERSON_NAME]" at bounding box center [117, 285] width 63 height 28
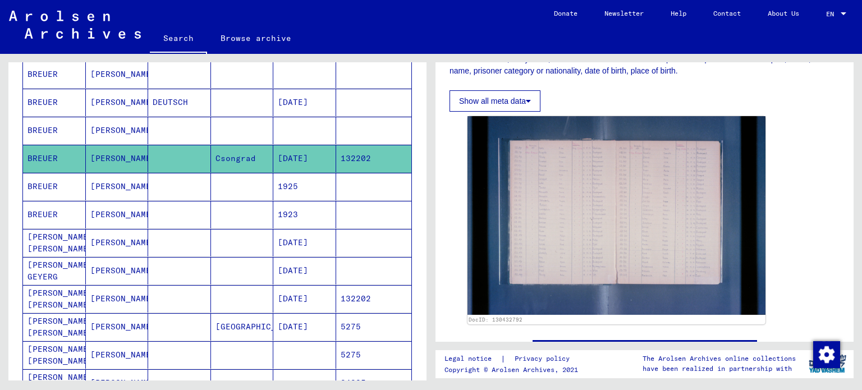
click at [160, 180] on mat-cell at bounding box center [179, 187] width 63 height 28
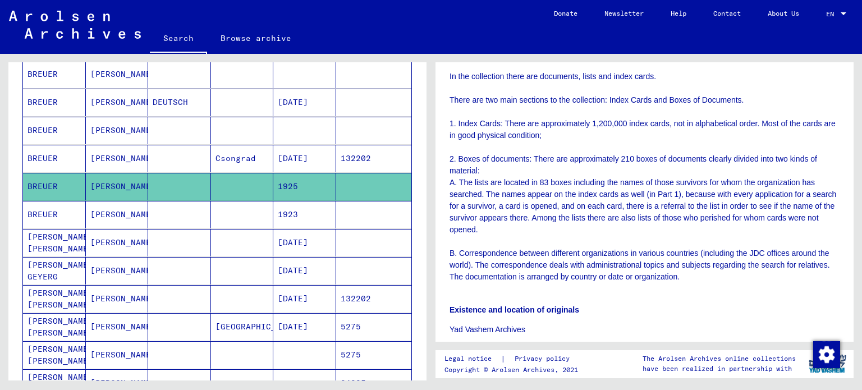
click at [135, 215] on mat-cell "[PERSON_NAME]" at bounding box center [117, 215] width 63 height 28
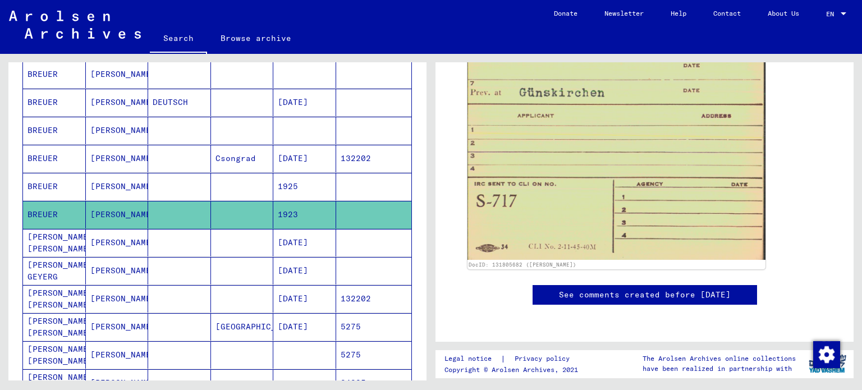
click at [217, 240] on mat-cell at bounding box center [242, 243] width 63 height 28
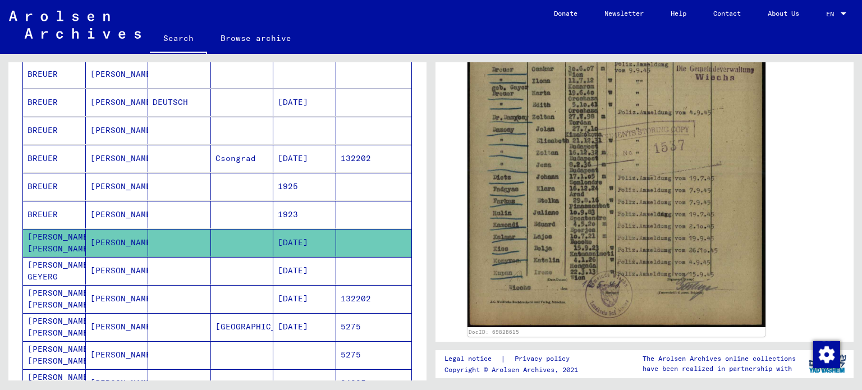
click at [219, 274] on mat-cell at bounding box center [242, 271] width 63 height 28
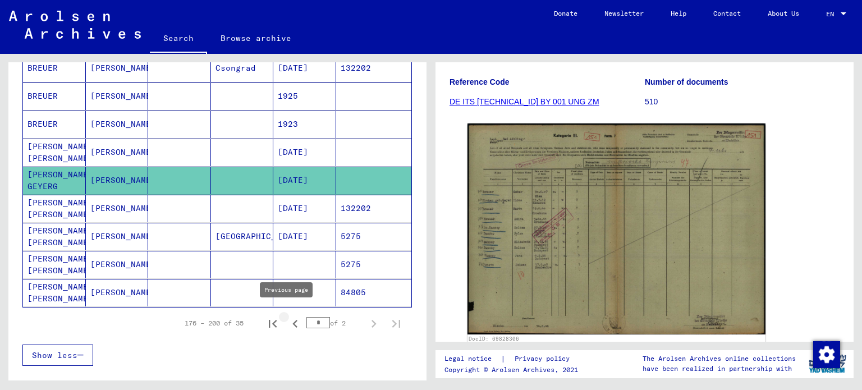
click at [287, 321] on icon "Previous page" at bounding box center [295, 324] width 16 height 16
type input "*"
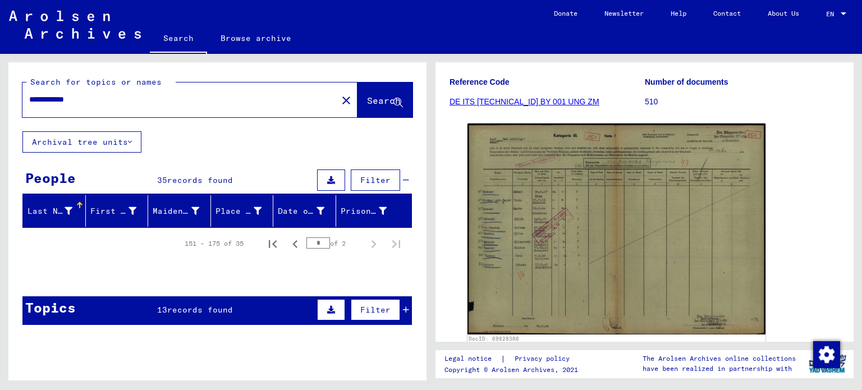
click at [49, 94] on input "**********" at bounding box center [179, 100] width 301 height 12
type input "**********"
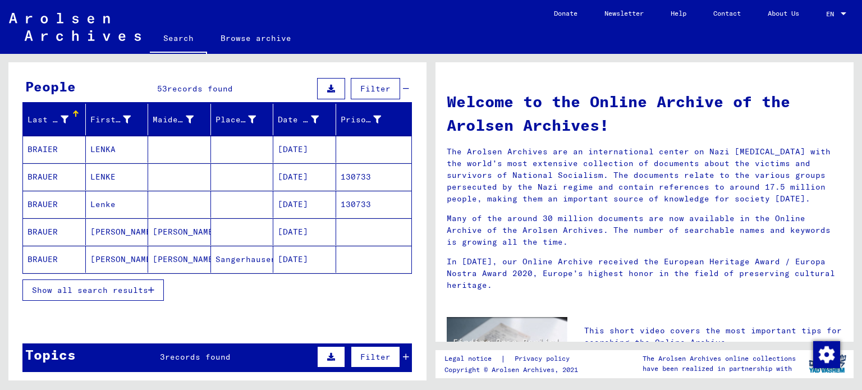
click at [153, 148] on mat-cell at bounding box center [179, 149] width 63 height 27
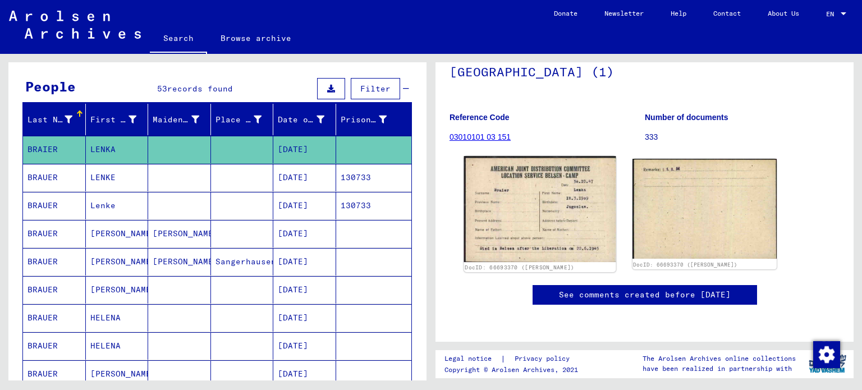
click at [521, 228] on img at bounding box center [540, 209] width 152 height 106
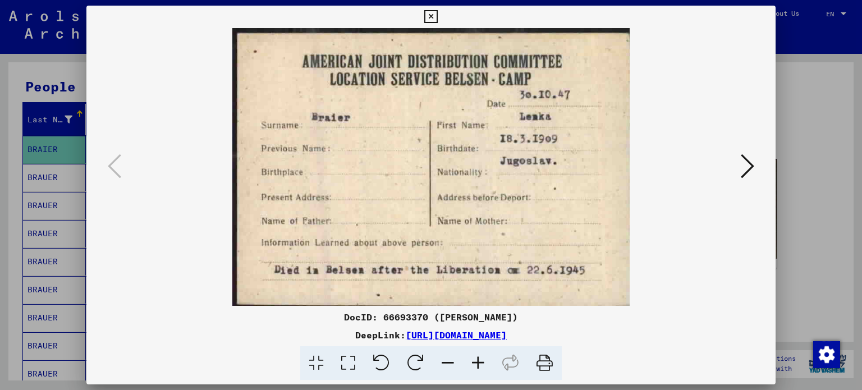
click at [779, 115] on div at bounding box center [431, 195] width 862 height 390
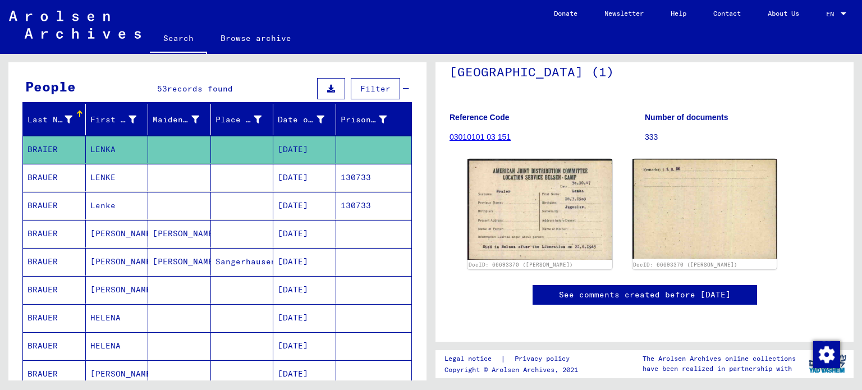
click at [261, 175] on mat-cell at bounding box center [242, 178] width 63 height 28
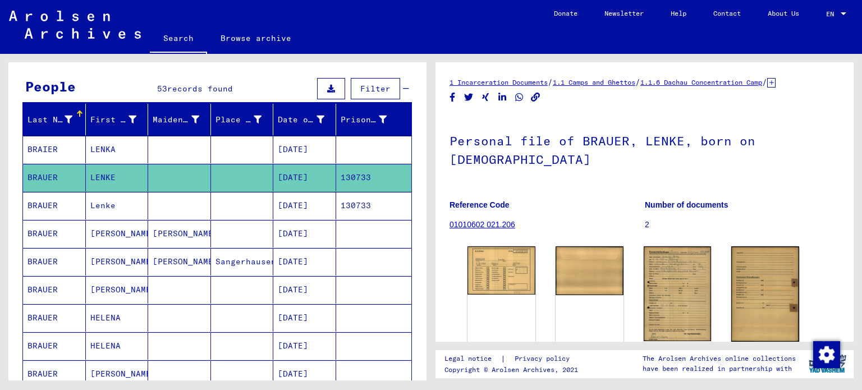
scroll to position [60, 0]
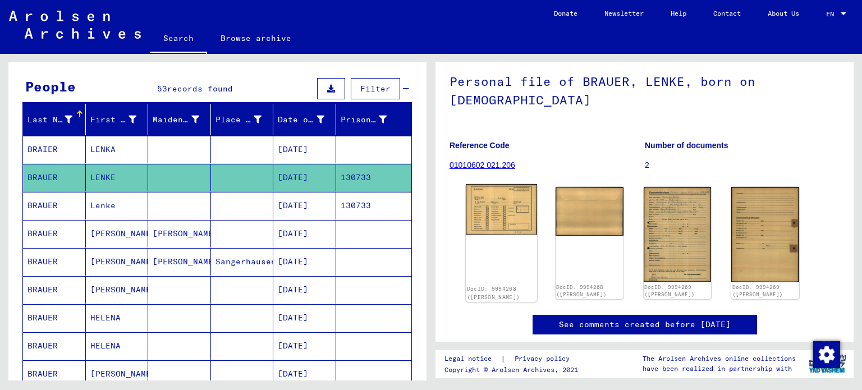
click at [527, 241] on div "DocID: 9994268 ([PERSON_NAME])" at bounding box center [501, 243] width 71 height 118
click at [510, 202] on img at bounding box center [501, 209] width 71 height 51
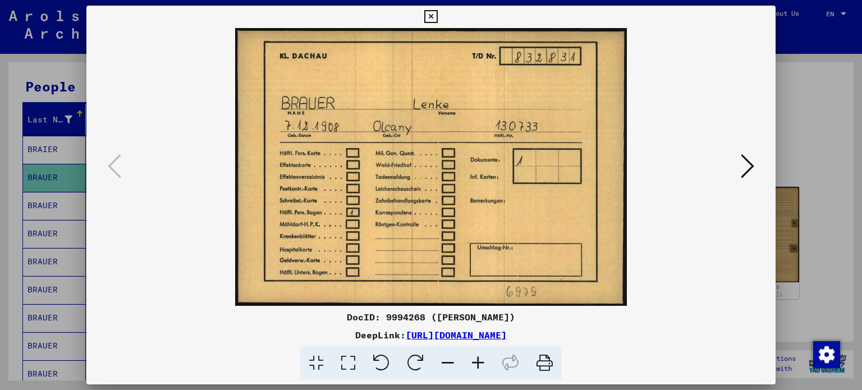
click at [750, 168] on icon at bounding box center [747, 166] width 13 height 27
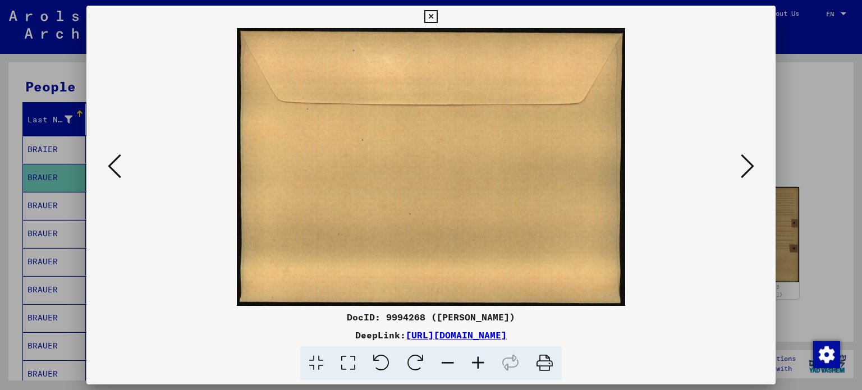
click at [750, 168] on icon at bounding box center [747, 166] width 13 height 27
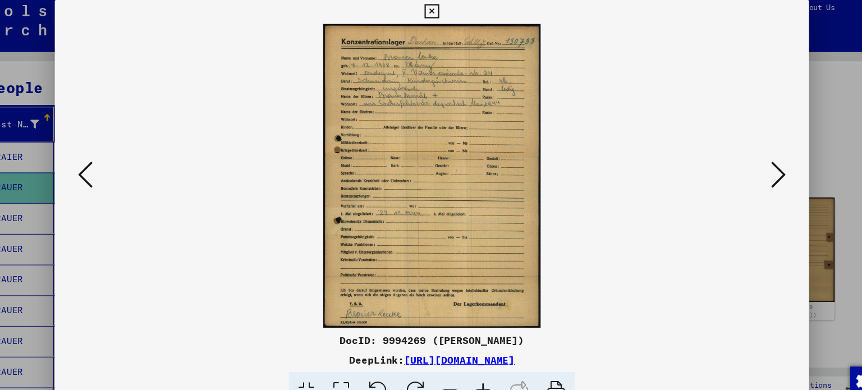
click at [745, 163] on icon at bounding box center [747, 166] width 13 height 27
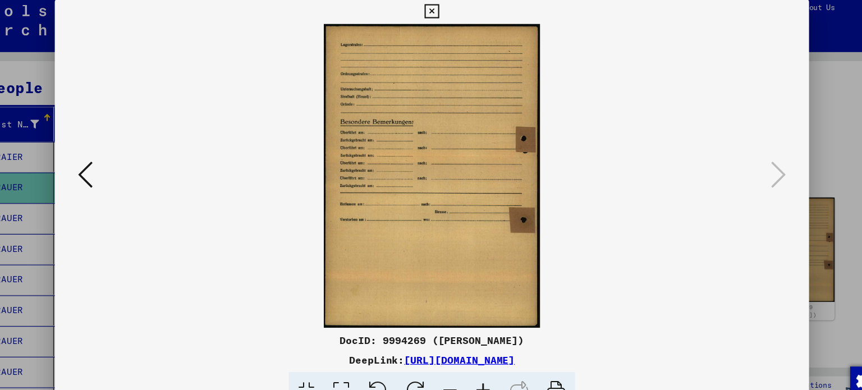
click at [795, 123] on div at bounding box center [431, 195] width 862 height 390
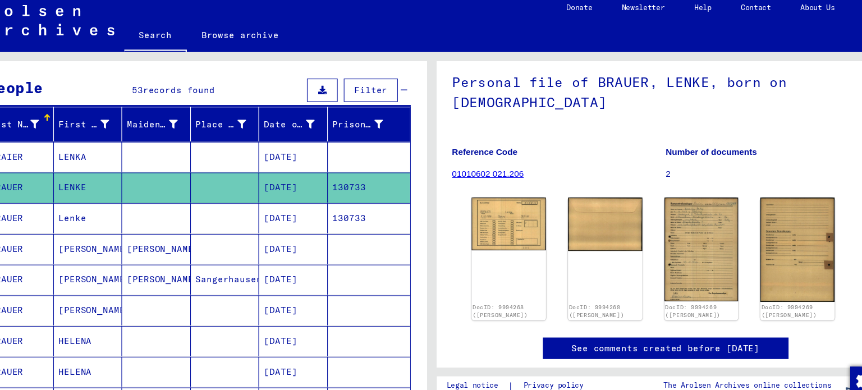
click at [273, 195] on mat-cell "[DATE]" at bounding box center [304, 206] width 63 height 28
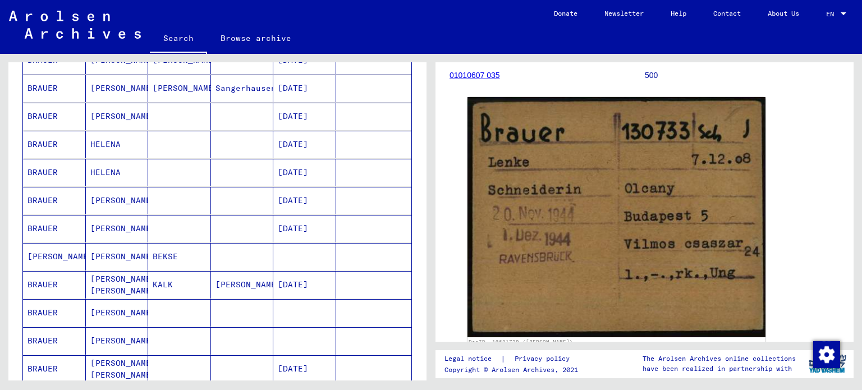
scroll to position [266, 0]
click at [193, 115] on mat-cell at bounding box center [179, 116] width 63 height 28
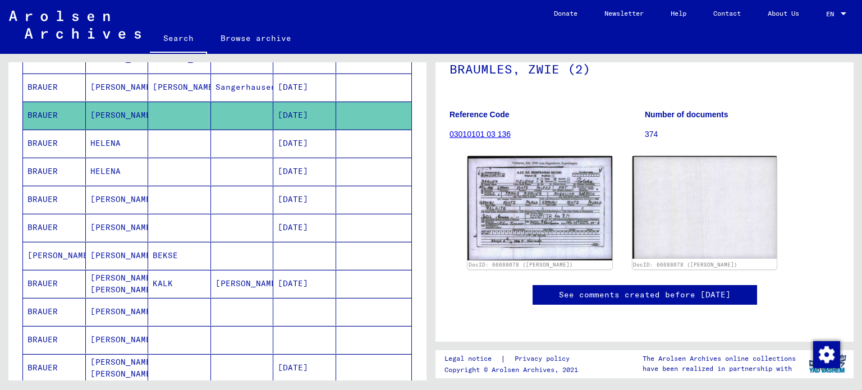
scroll to position [141, 0]
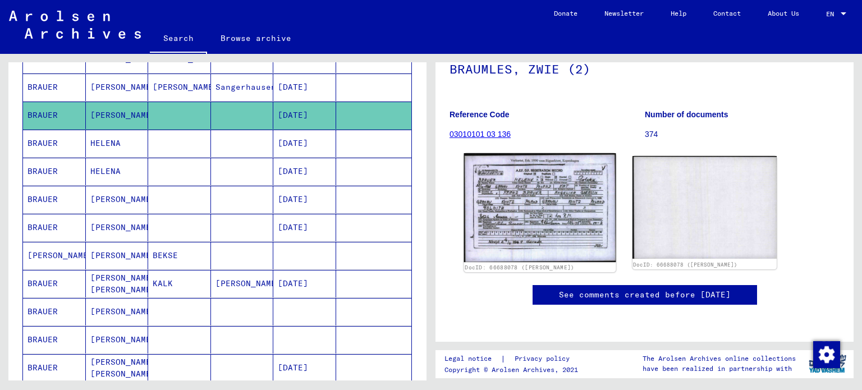
click at [519, 174] on img at bounding box center [540, 207] width 152 height 109
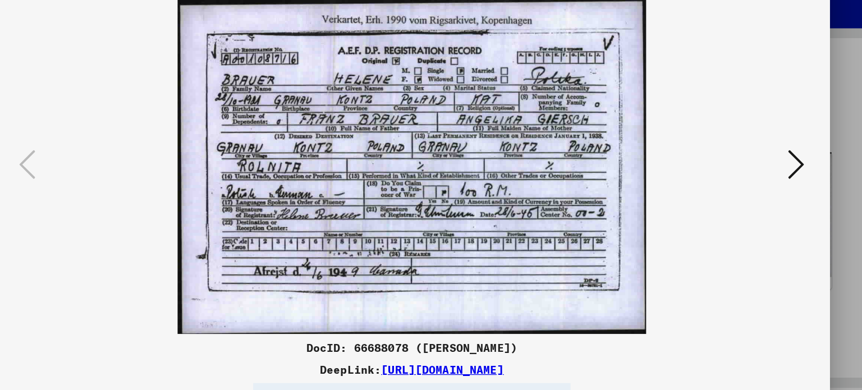
click at [802, 101] on div at bounding box center [431, 195] width 862 height 390
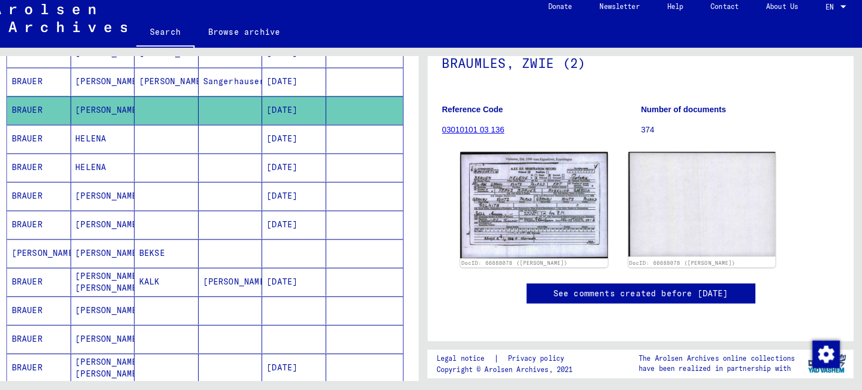
scroll to position [0, 0]
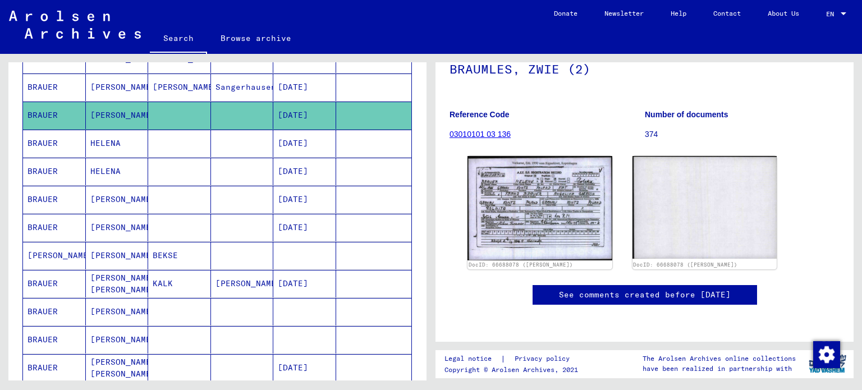
click at [182, 146] on mat-cell at bounding box center [179, 144] width 63 height 28
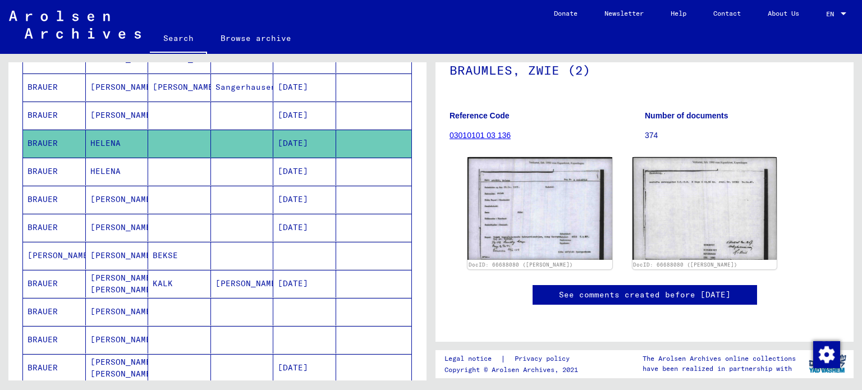
scroll to position [123, 0]
click at [501, 242] on img at bounding box center [540, 208] width 145 height 103
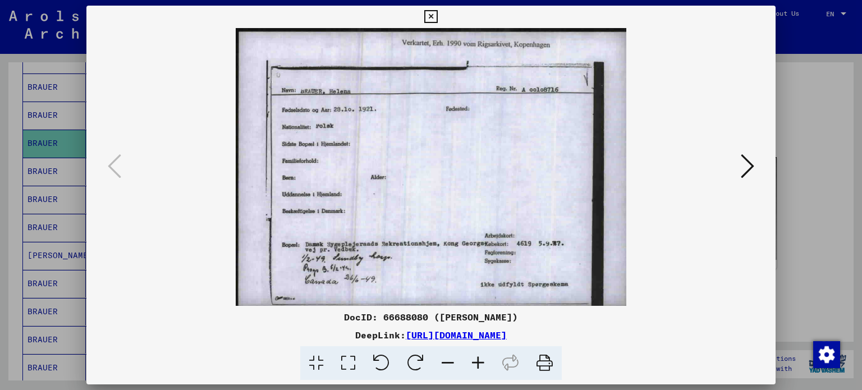
click at [44, 163] on div at bounding box center [431, 195] width 862 height 390
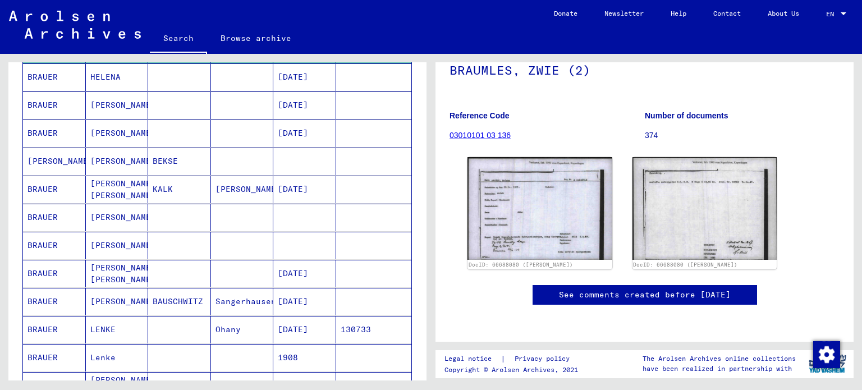
scroll to position [361, 0]
click at [161, 215] on mat-cell at bounding box center [179, 217] width 63 height 28
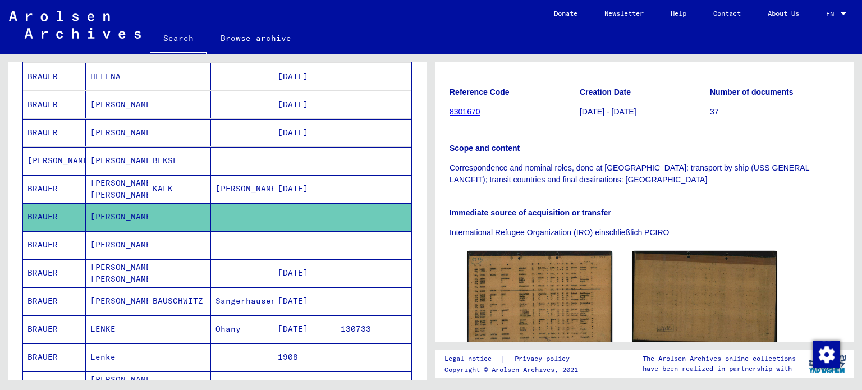
scroll to position [188, 0]
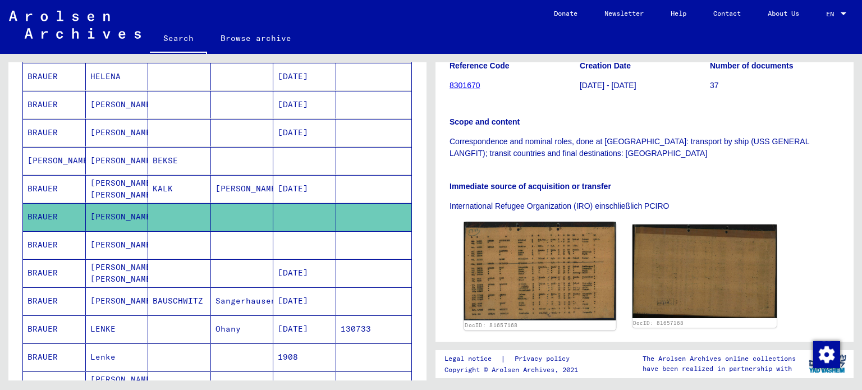
click at [539, 281] on img at bounding box center [540, 271] width 152 height 98
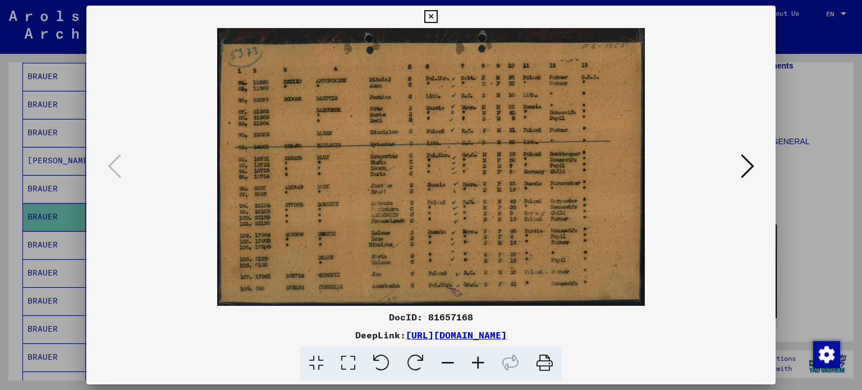
click at [7, 103] on div at bounding box center [431, 195] width 862 height 390
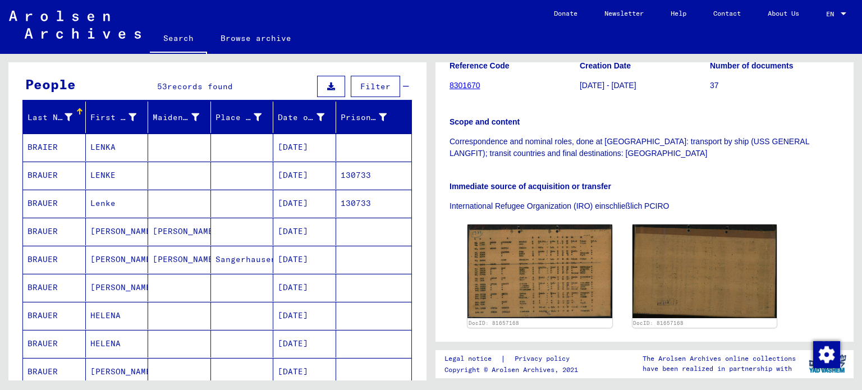
scroll to position [0, 0]
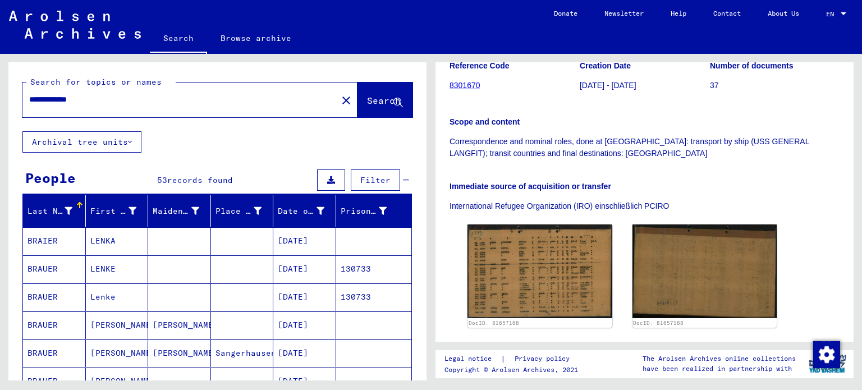
click at [60, 100] on input "**********" at bounding box center [179, 100] width 301 height 12
click at [35, 104] on input "**********" at bounding box center [179, 100] width 301 height 12
click at [35, 104] on input "*******" at bounding box center [179, 100] width 301 height 12
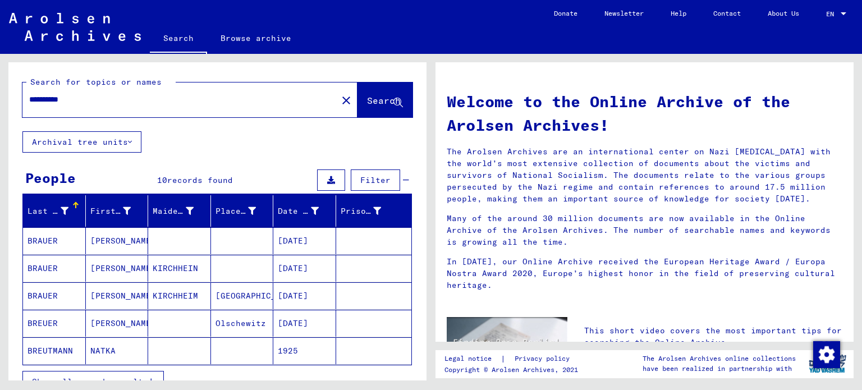
type input "**********"
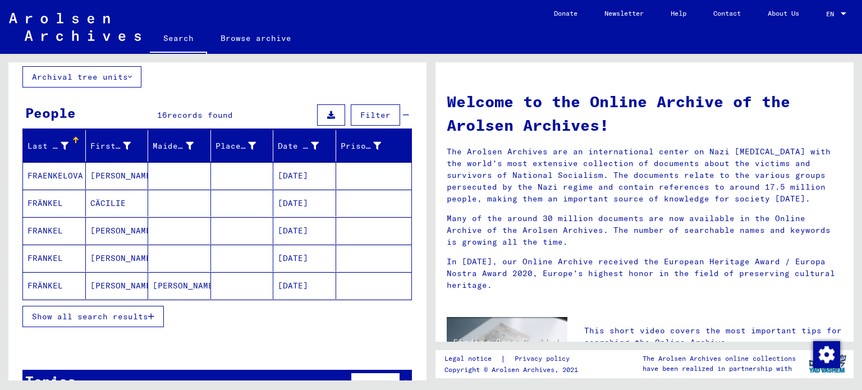
scroll to position [67, 0]
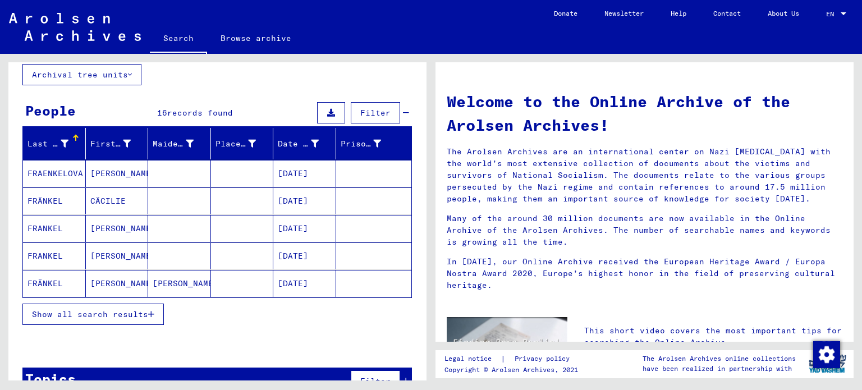
click at [189, 209] on mat-cell at bounding box center [179, 200] width 63 height 27
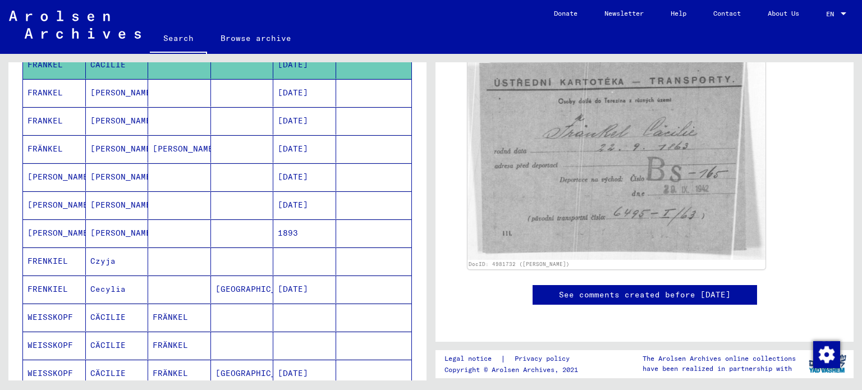
scroll to position [202, 0]
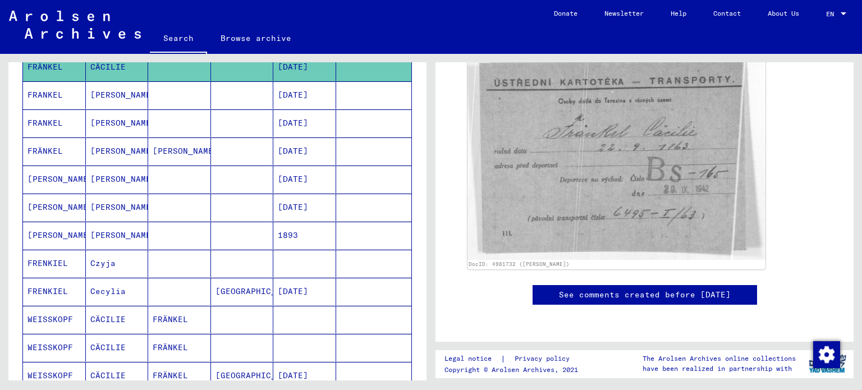
click at [196, 178] on mat-cell at bounding box center [179, 180] width 63 height 28
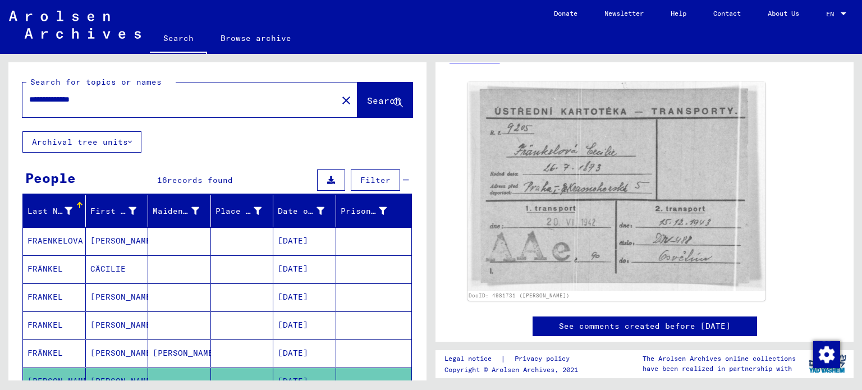
click at [52, 100] on input "**********" at bounding box center [179, 100] width 301 height 12
type input "*"
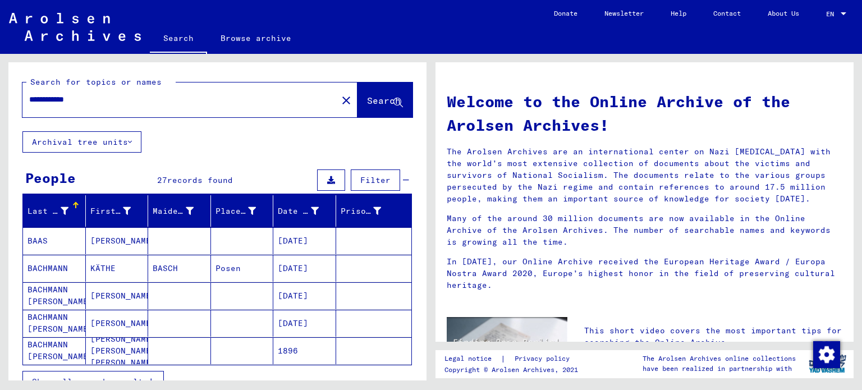
click at [65, 103] on input "**********" at bounding box center [176, 100] width 295 height 12
type input "**********"
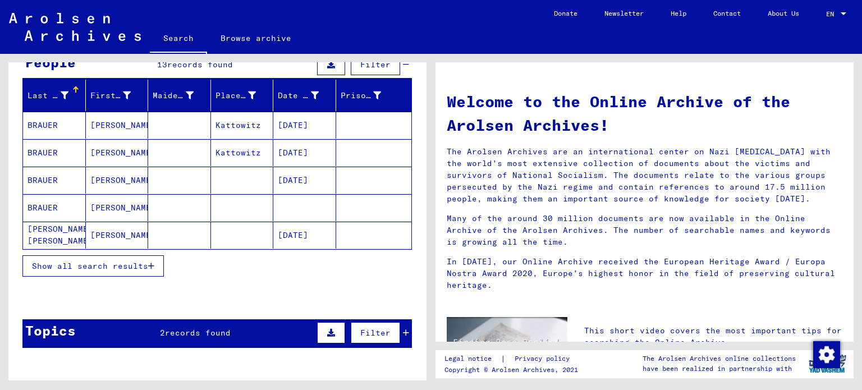
scroll to position [116, 0]
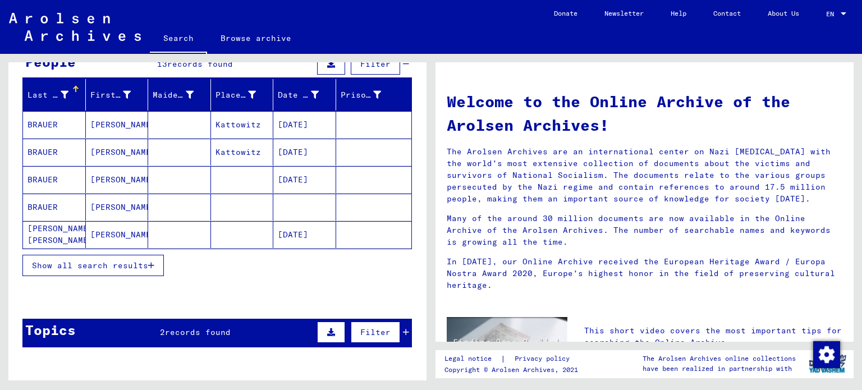
click at [177, 204] on mat-cell at bounding box center [179, 207] width 63 height 27
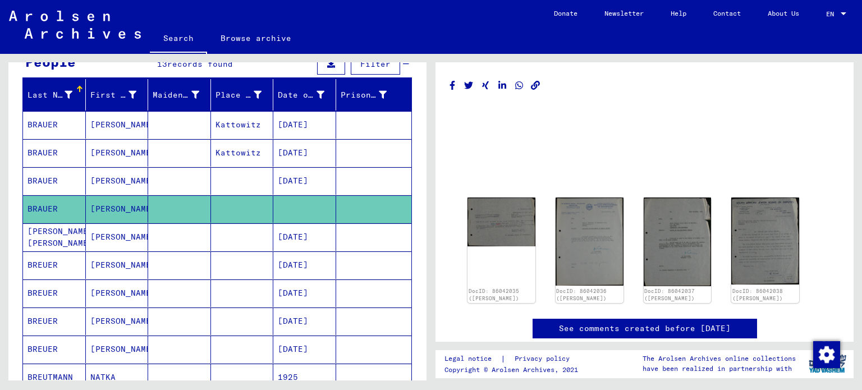
drag, startPoint x: 177, startPoint y: 204, endPoint x: 276, endPoint y: 253, distance: 110.2
click at [276, 253] on mat-table "Last Name First Name Maiden Name Place of Birth Date of Birth Prisoner # [PERSO…" at bounding box center [217, 277] width 390 height 397
click at [413, 170] on div "Last Name First Name Maiden Name Place of Birth Date of Birth Prisoner # [PERSO…" at bounding box center [217, 314] width 418 height 470
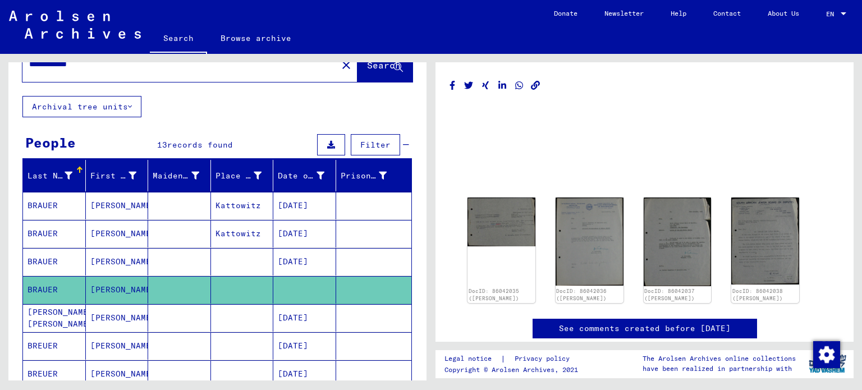
scroll to position [35, 0]
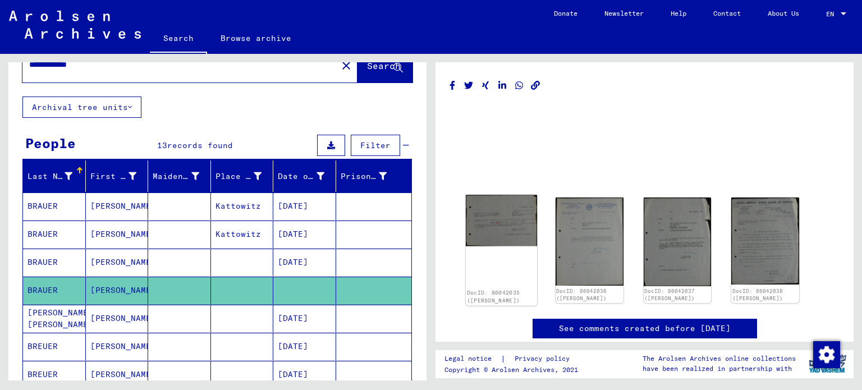
click at [483, 232] on img at bounding box center [501, 220] width 71 height 51
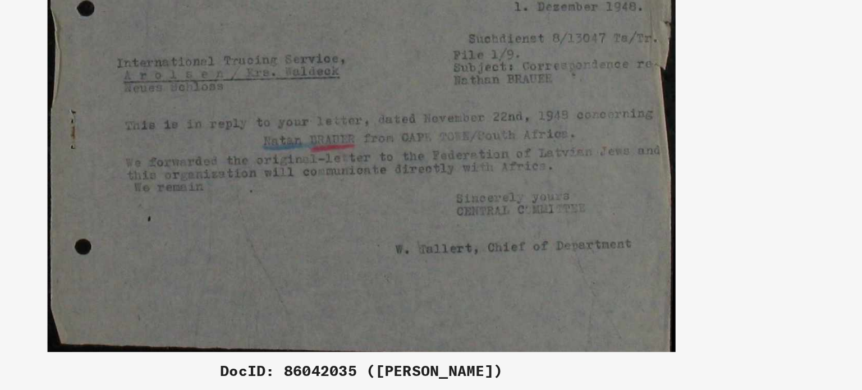
click at [506, 232] on img at bounding box center [432, 167] width 614 height 278
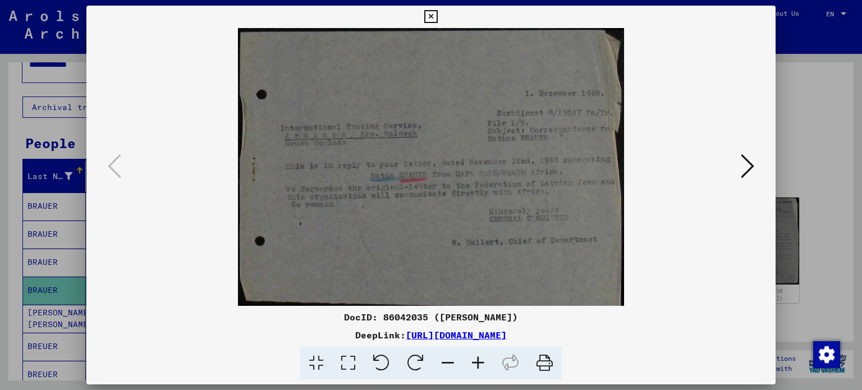
click at [750, 160] on icon at bounding box center [747, 166] width 13 height 27
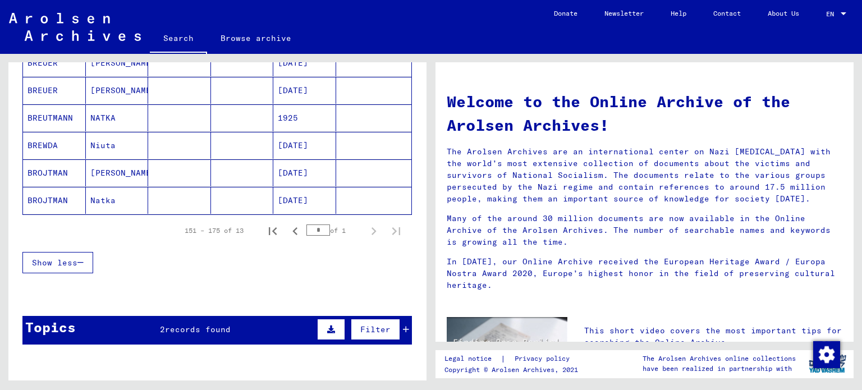
scroll to position [370, 0]
click at [287, 235] on icon "Previous page" at bounding box center [295, 231] width 16 height 16
type input "*"
